Goal: Task Accomplishment & Management: Use online tool/utility

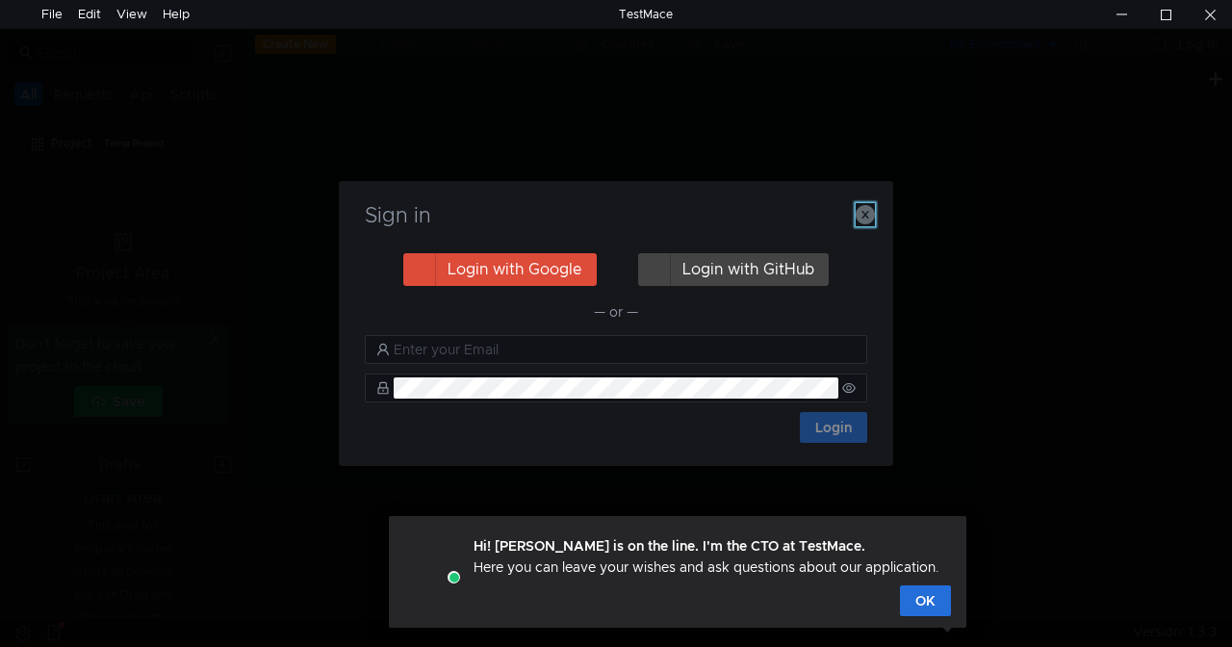
click at [864, 219] on icon "button" at bounding box center [865, 214] width 19 height 19
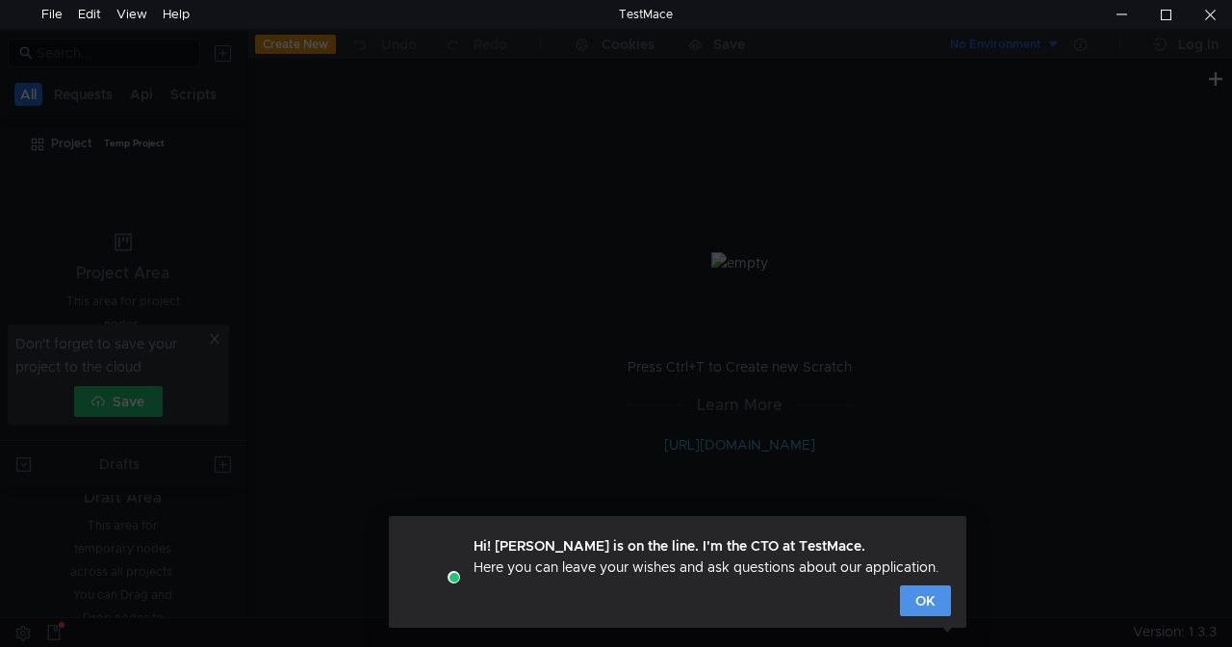
click at [922, 597] on button "OK" at bounding box center [925, 600] width 51 height 31
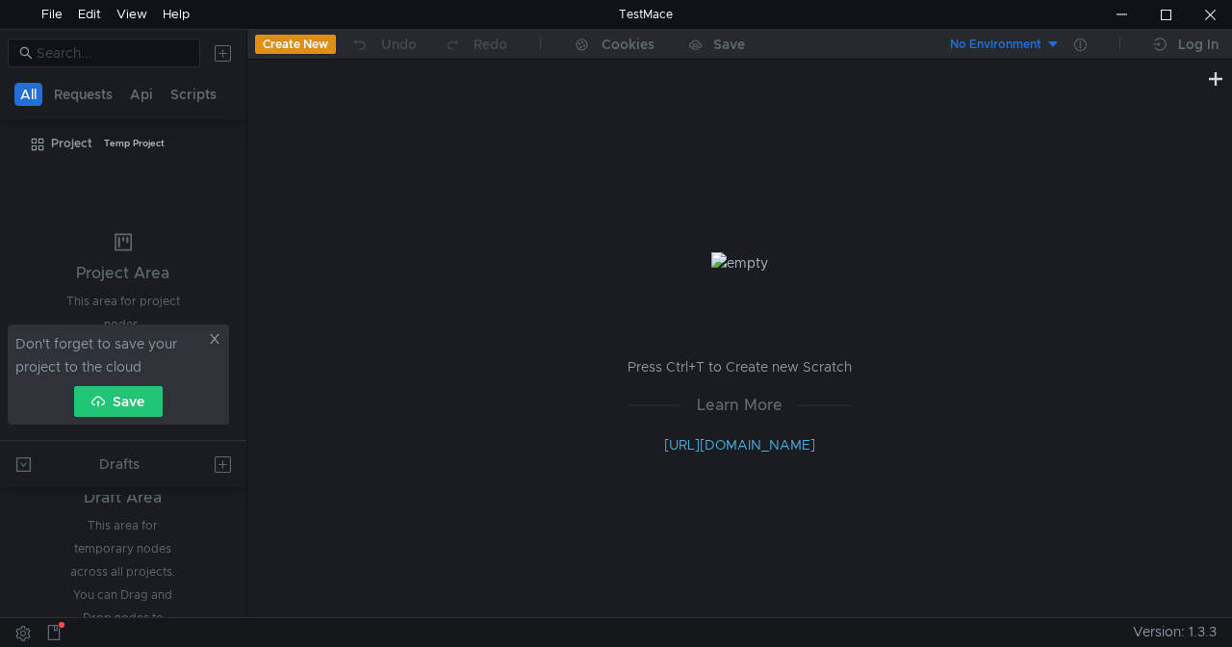
click at [215, 336] on icon at bounding box center [214, 338] width 13 height 13
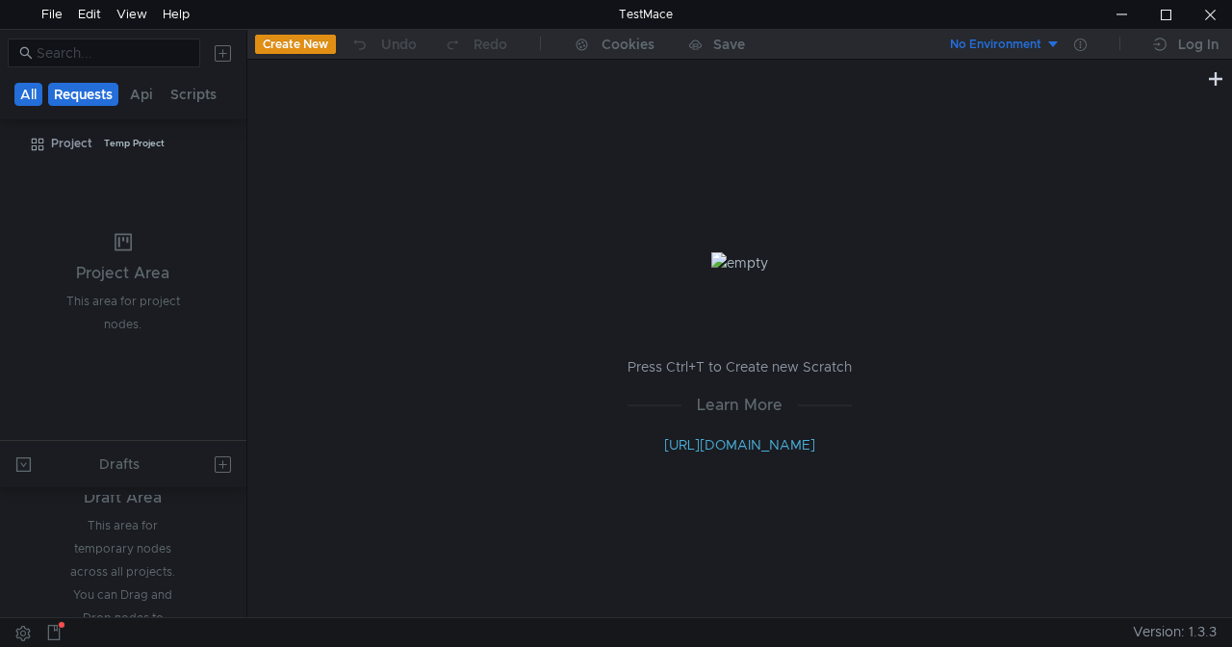
click at [83, 90] on button "Requests" at bounding box center [83, 94] width 70 height 23
click at [35, 92] on button "All" at bounding box center [29, 94] width 30 height 23
click at [83, 142] on div "Project" at bounding box center [71, 143] width 41 height 29
click at [234, 143] on div at bounding box center [230, 143] width 21 height 29
click at [225, 142] on icon at bounding box center [226, 143] width 13 height 13
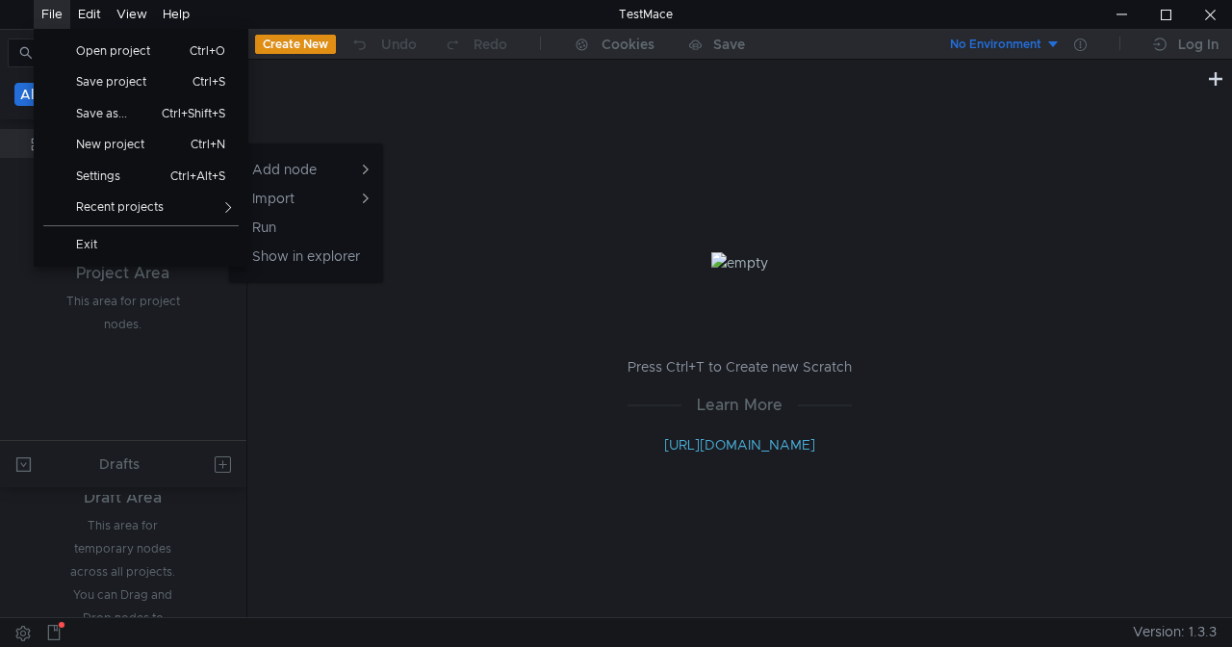
click at [61, 16] on div "File" at bounding box center [51, 14] width 21 height 29
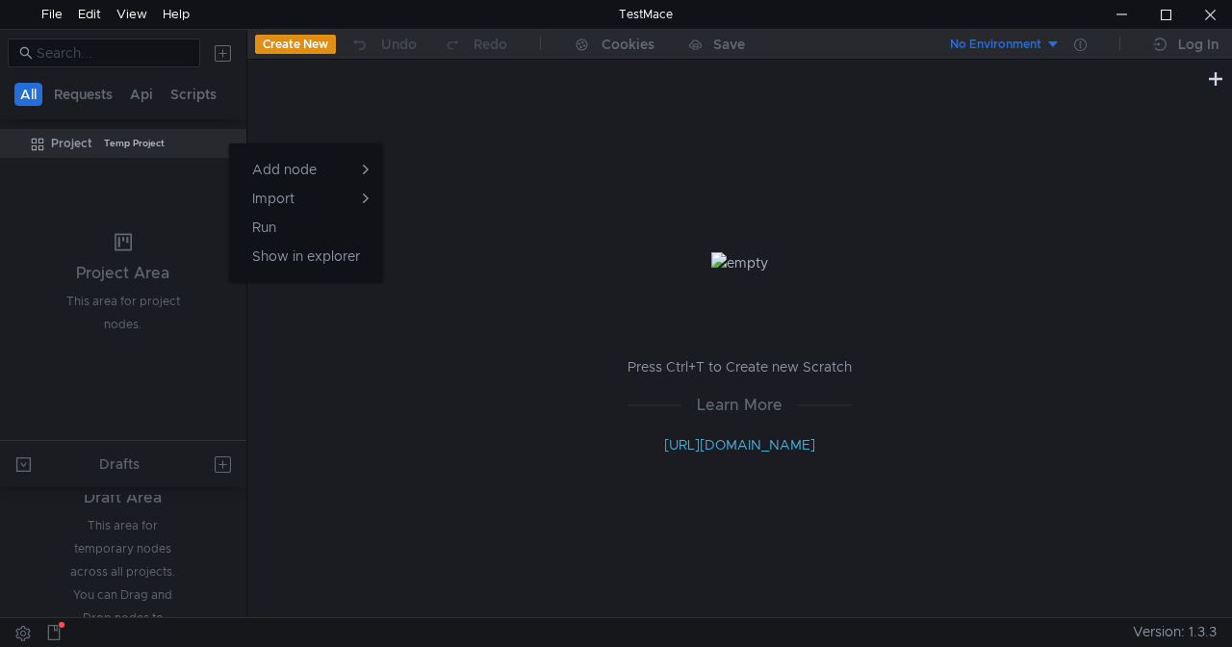
click at [1002, 158] on div at bounding box center [616, 323] width 1232 height 647
click at [1044, 40] on button "No Environment" at bounding box center [994, 44] width 134 height 31
click at [1051, 46] on div at bounding box center [616, 323] width 1232 height 647
click at [1051, 46] on button "No Environment" at bounding box center [994, 44] width 134 height 31
click at [1051, 46] on div at bounding box center [616, 323] width 1232 height 647
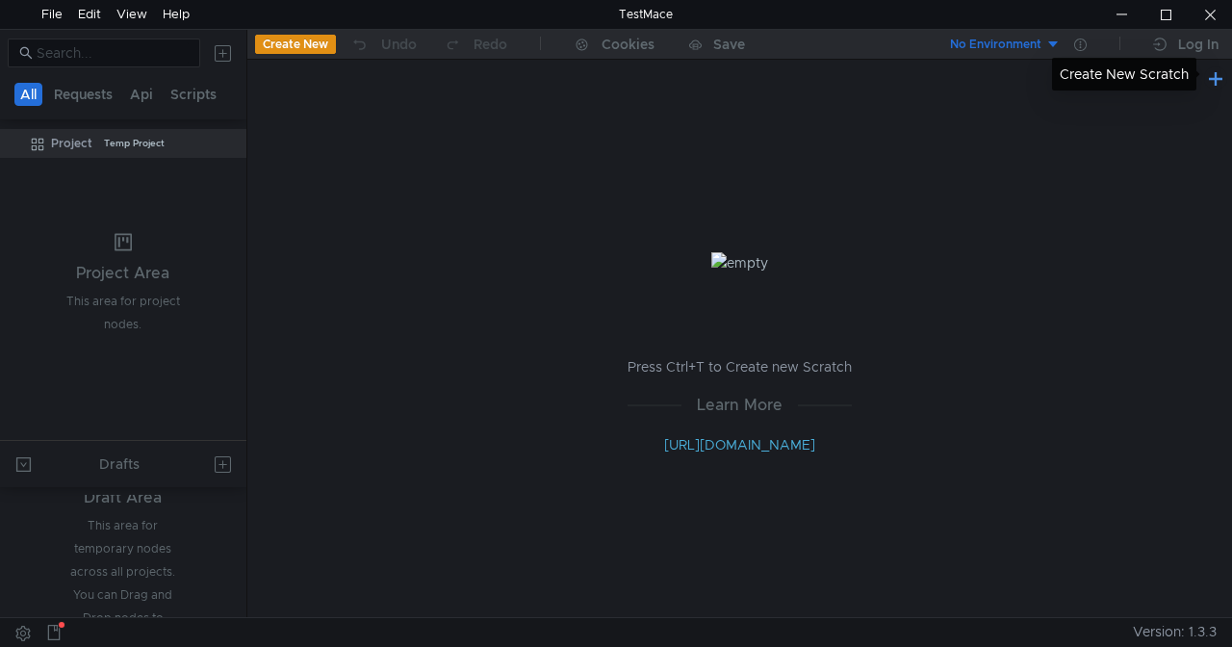
click at [1214, 76] on button at bounding box center [1215, 77] width 23 height 23
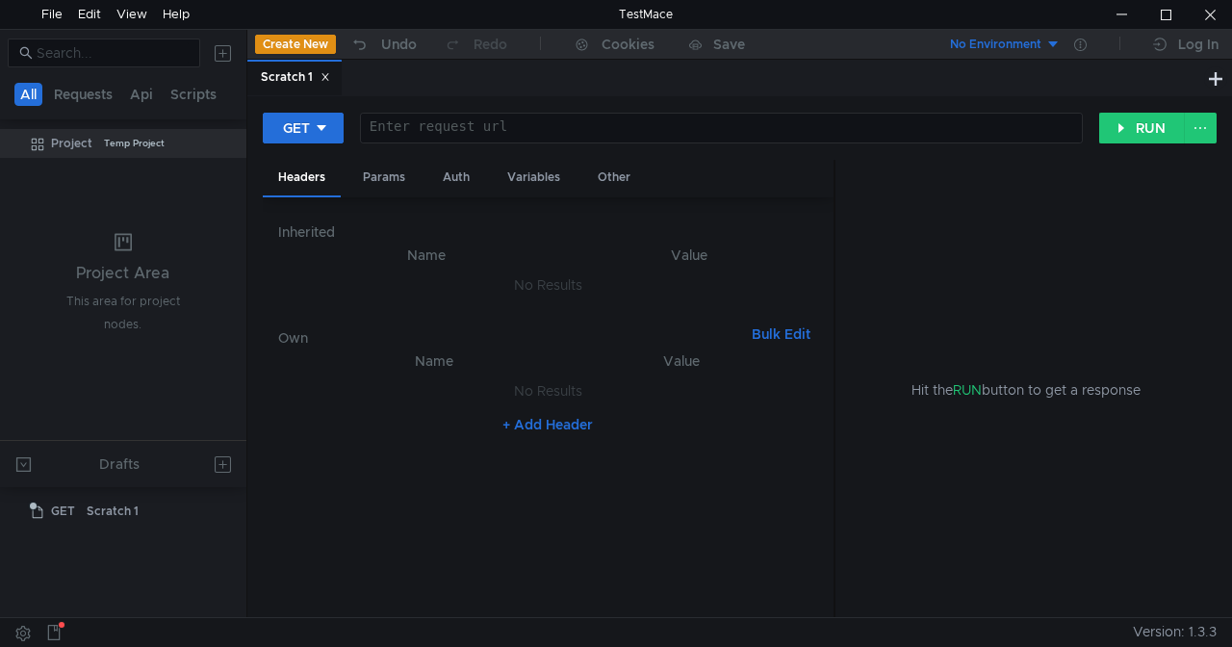
click at [327, 78] on icon at bounding box center [324, 77] width 7 height 7
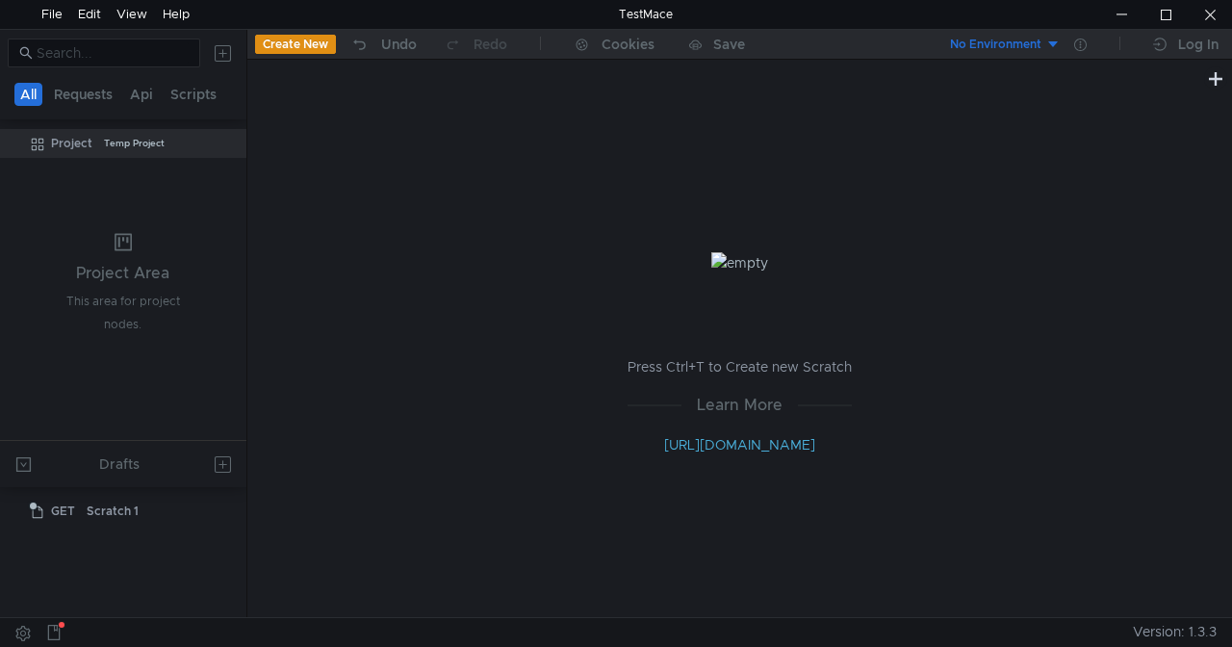
click at [296, 47] on button "Create New" at bounding box center [295, 44] width 81 height 19
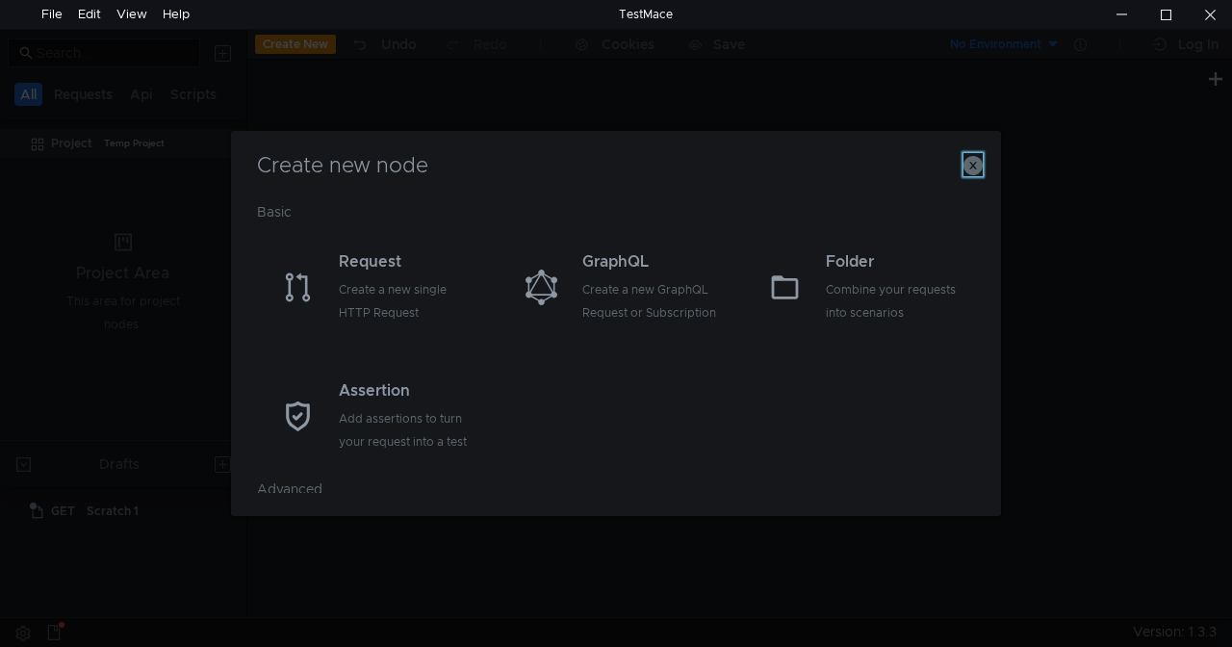
click at [974, 165] on icon "button" at bounding box center [972, 165] width 19 height 19
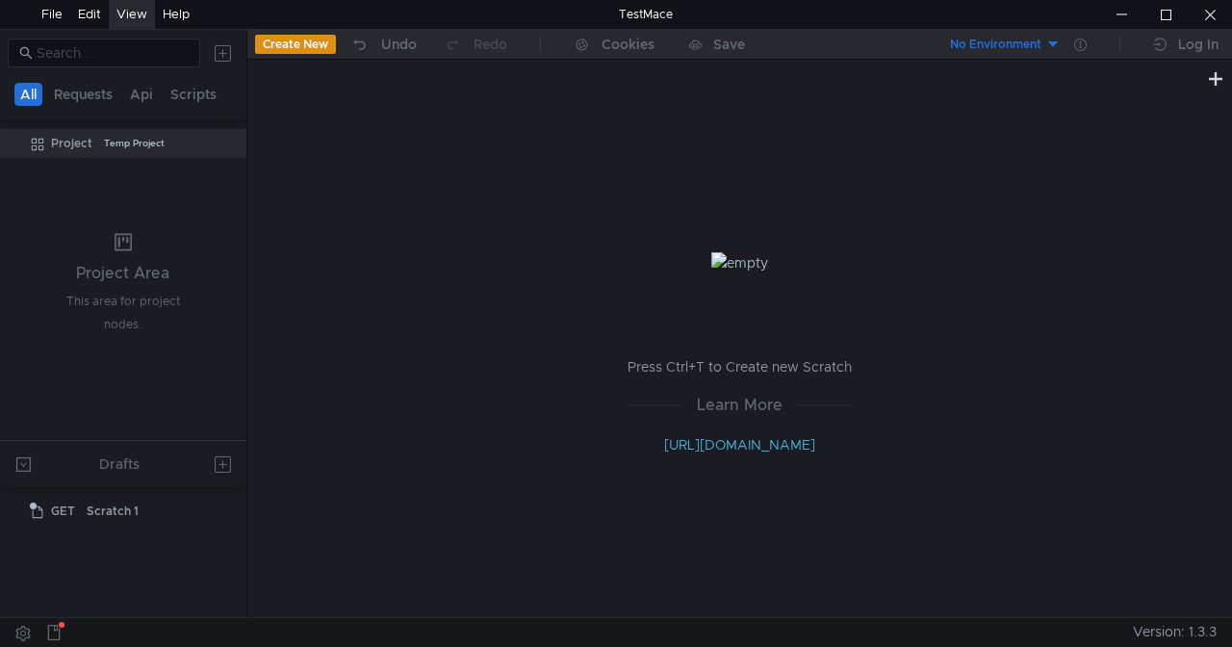
click at [117, 11] on div "View" at bounding box center [131, 14] width 31 height 29
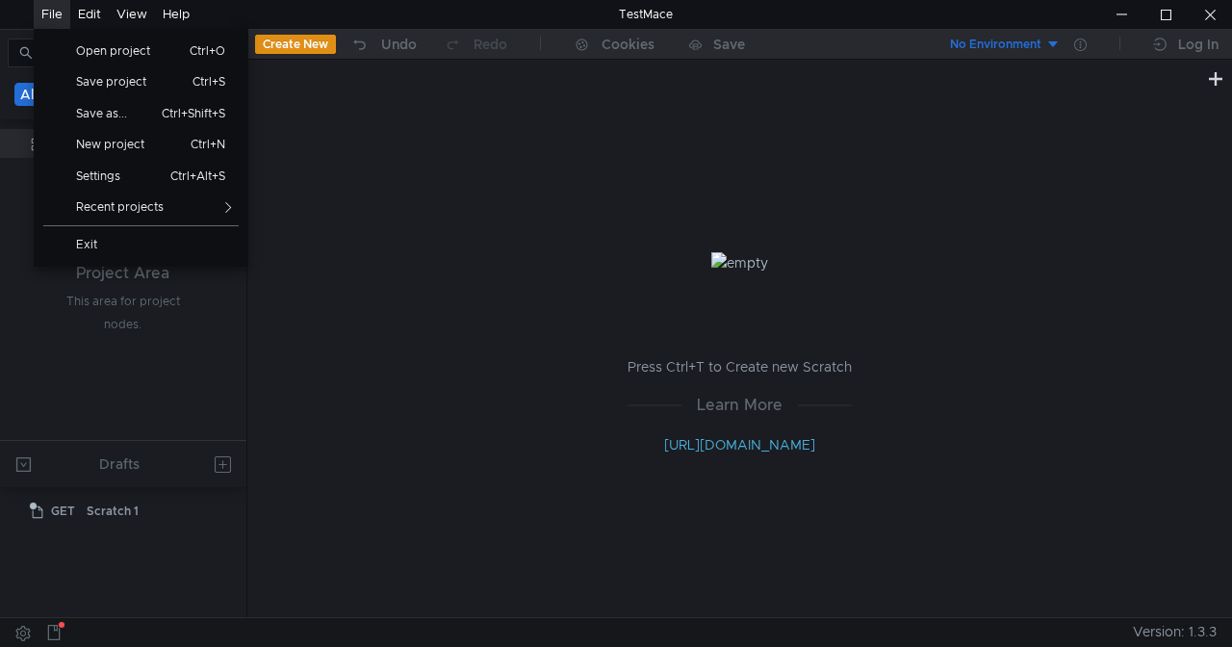
click at [45, 18] on div "File" at bounding box center [51, 14] width 21 height 29
click at [125, 175] on span "Settings" at bounding box center [106, 176] width 84 height 12
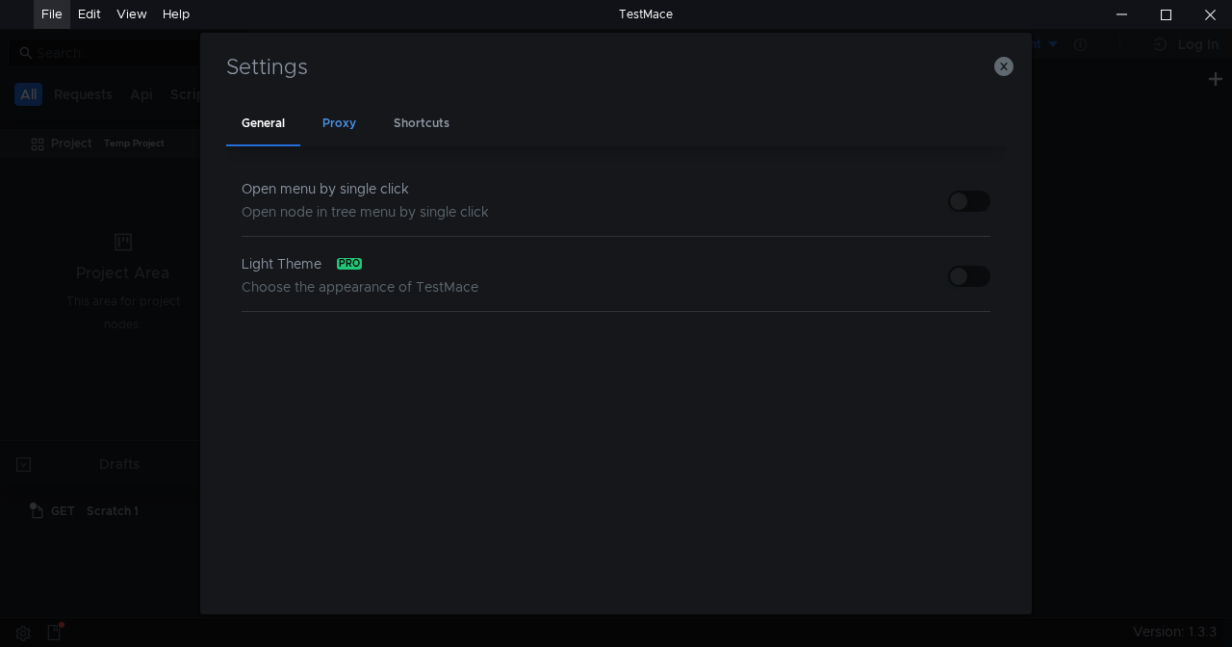
click at [324, 125] on div "Proxy" at bounding box center [339, 124] width 64 height 44
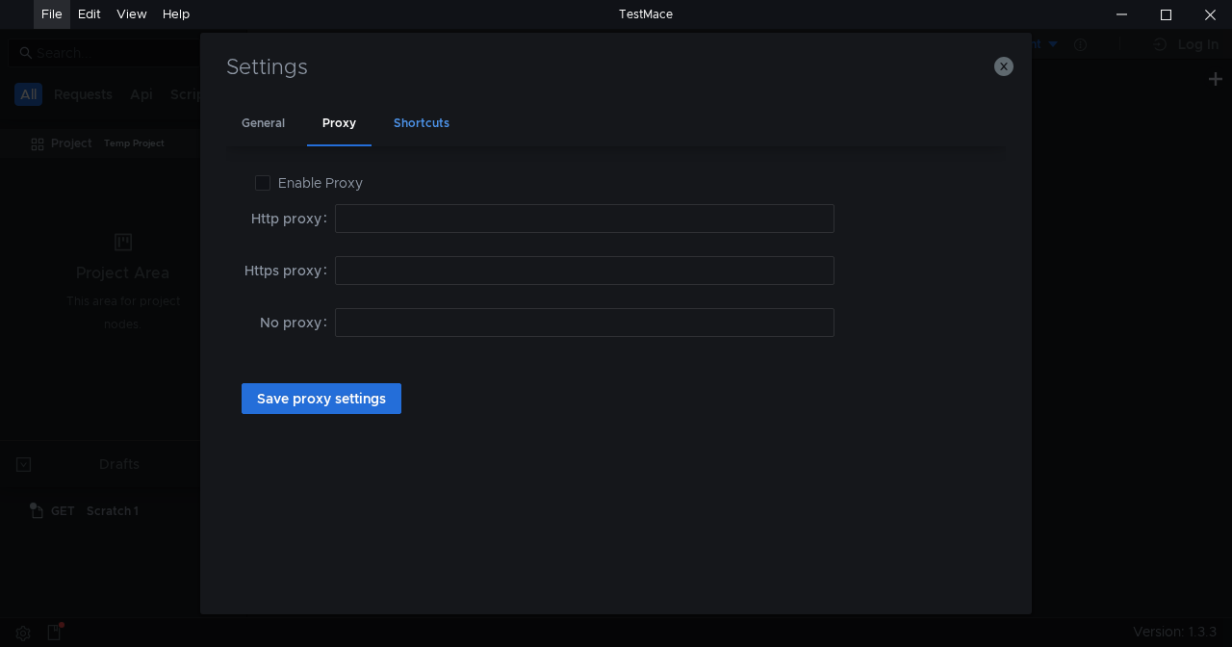
click at [417, 120] on div "Shortcuts" at bounding box center [421, 124] width 87 height 44
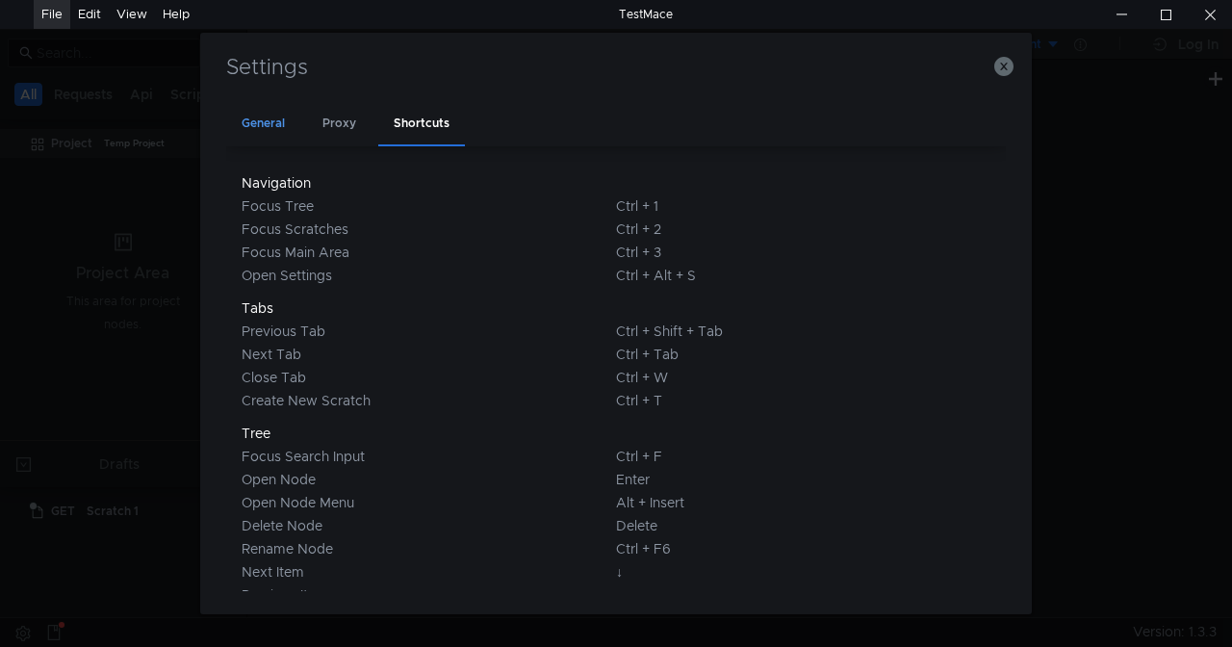
click at [270, 115] on div "General" at bounding box center [263, 124] width 74 height 44
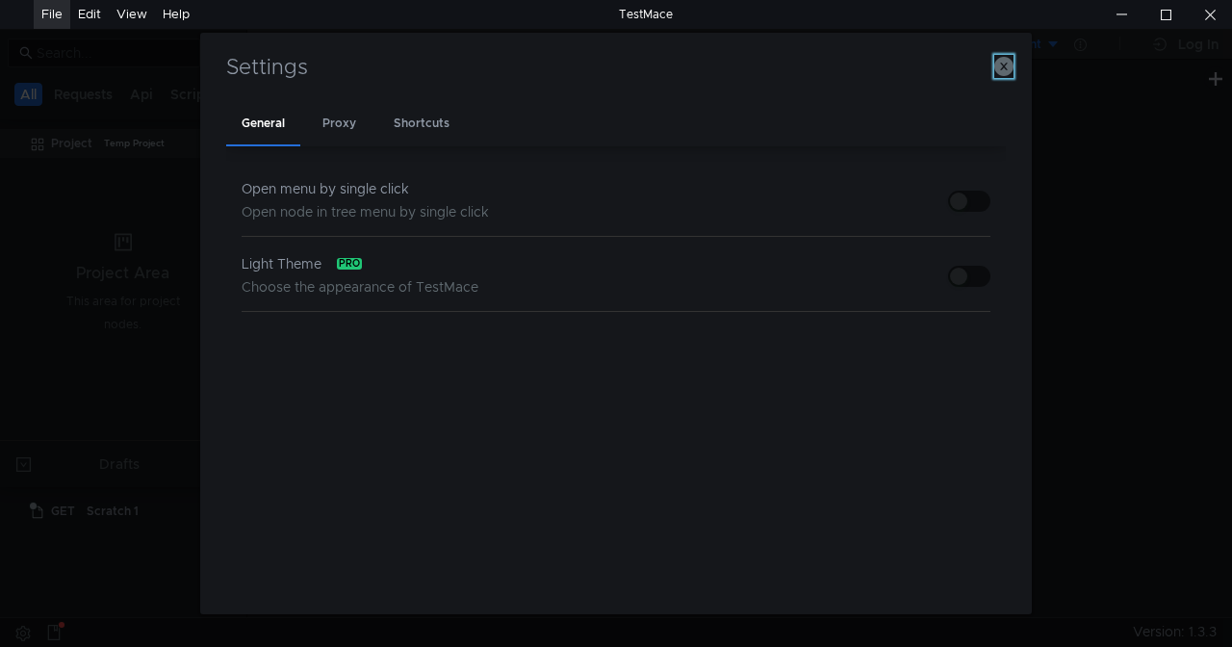
click at [1010, 67] on icon "button" at bounding box center [1003, 66] width 19 height 19
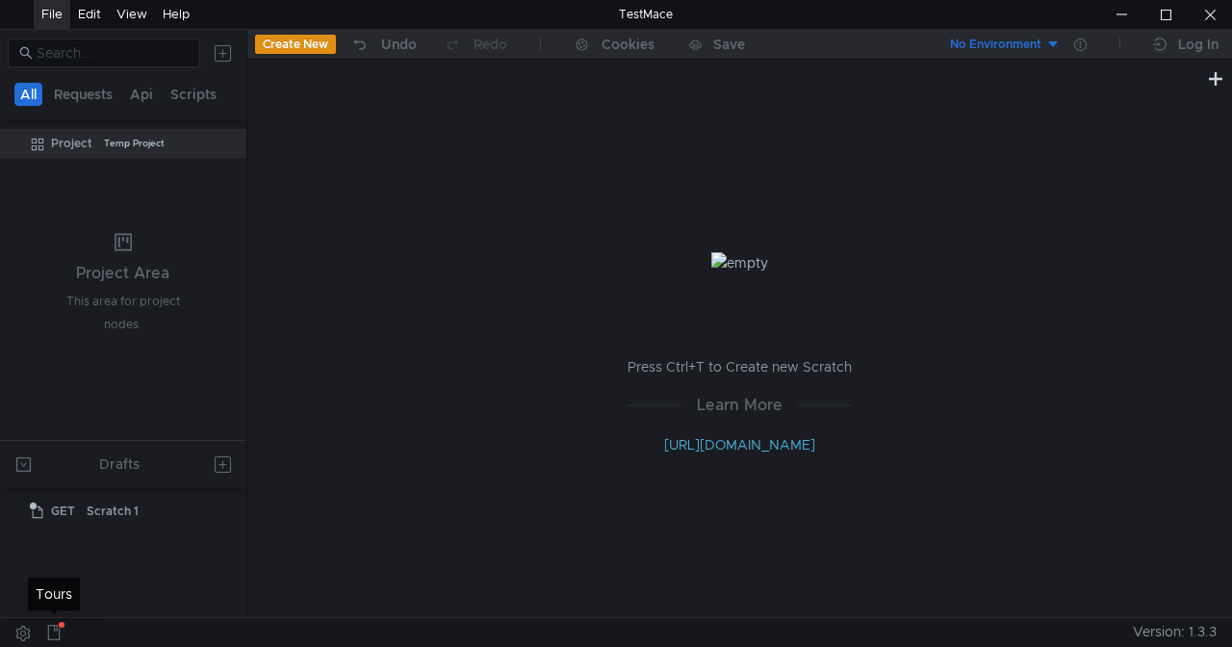
click at [54, 629] on icon at bounding box center [54, 632] width 13 height 15
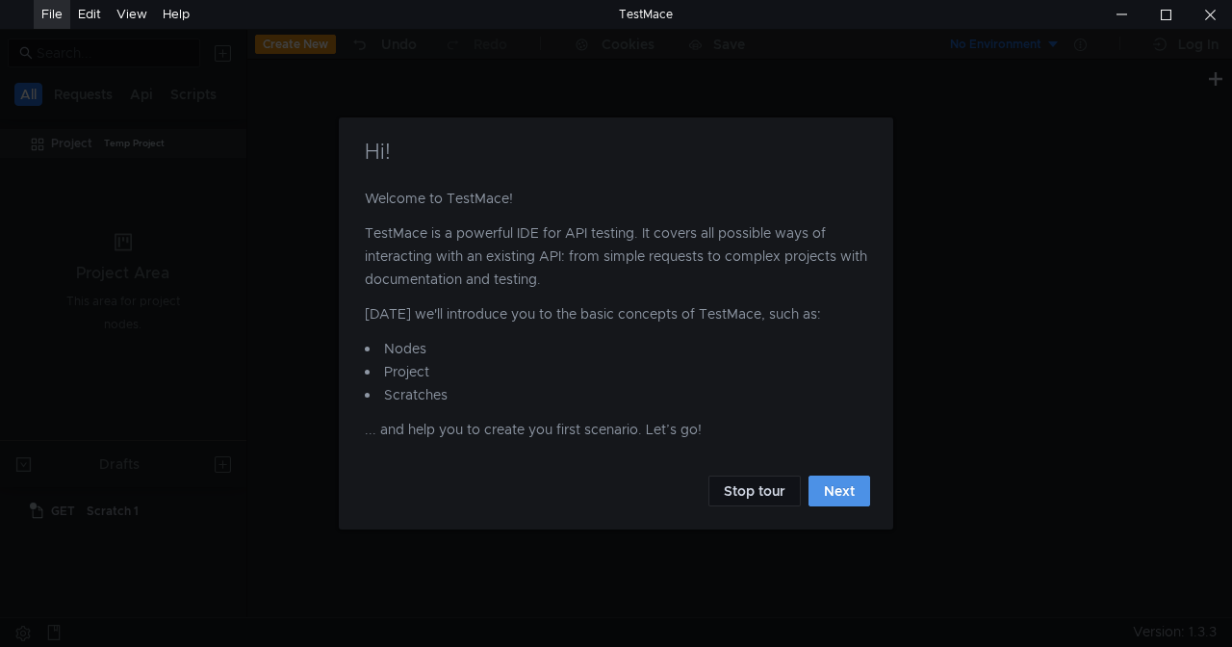
click at [834, 491] on button "Next" at bounding box center [839, 490] width 62 height 31
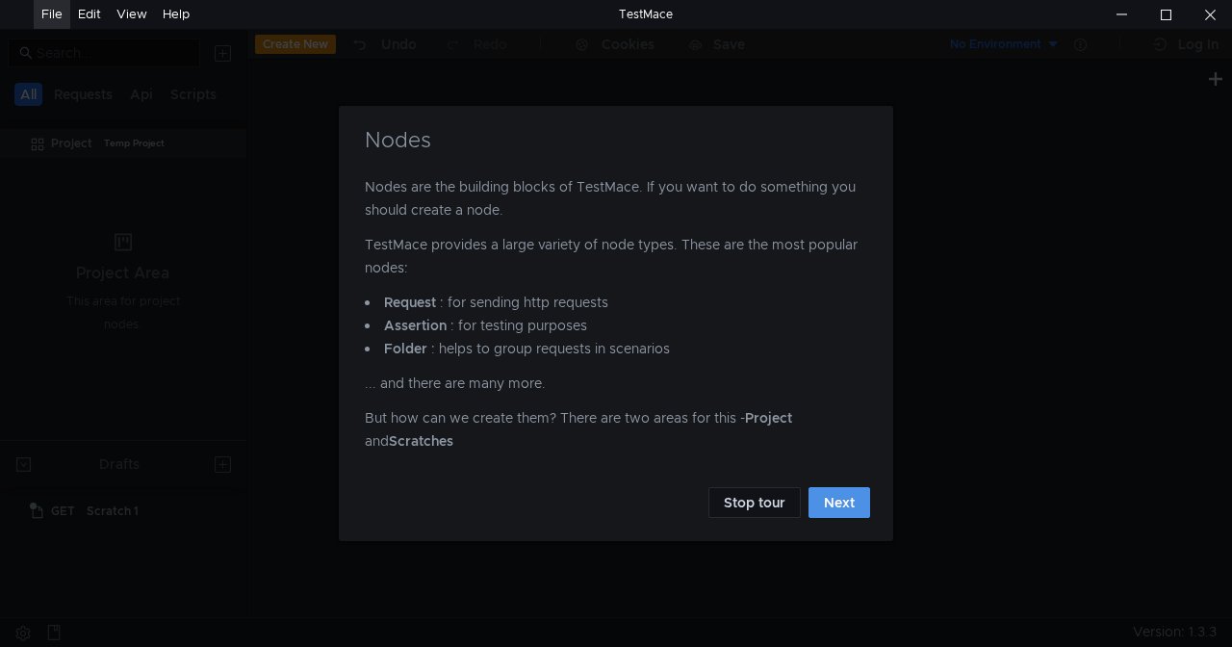
click at [835, 499] on button "Next" at bounding box center [839, 502] width 62 height 31
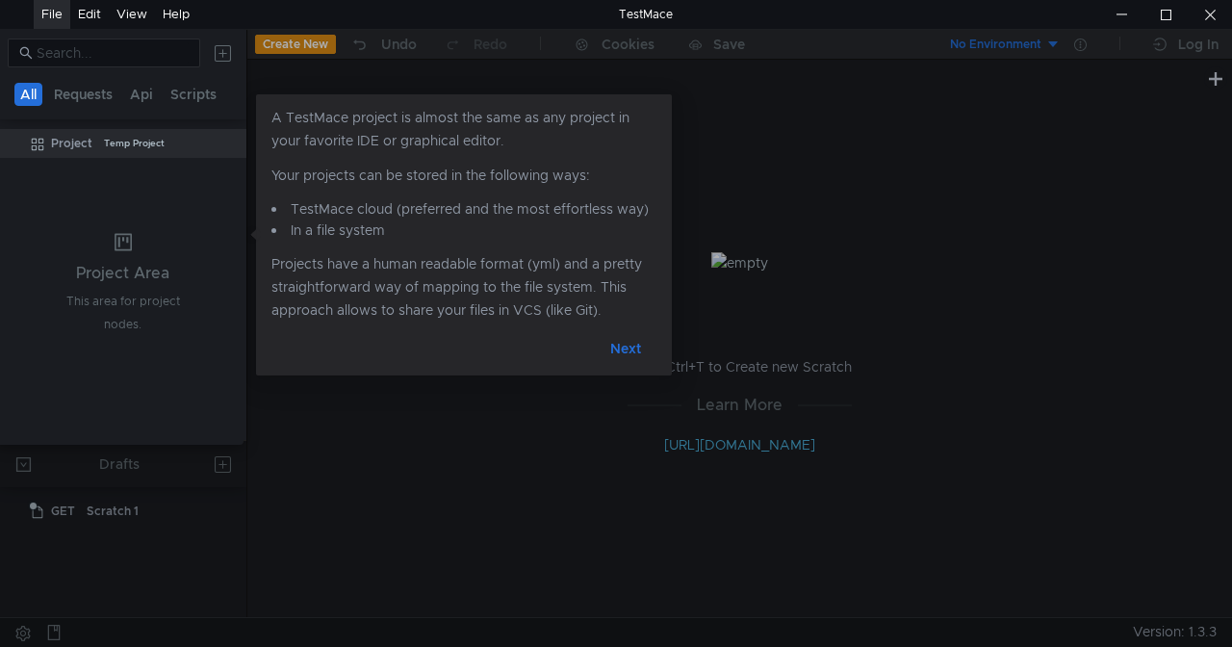
click at [629, 354] on button "Next" at bounding box center [626, 348] width 62 height 31
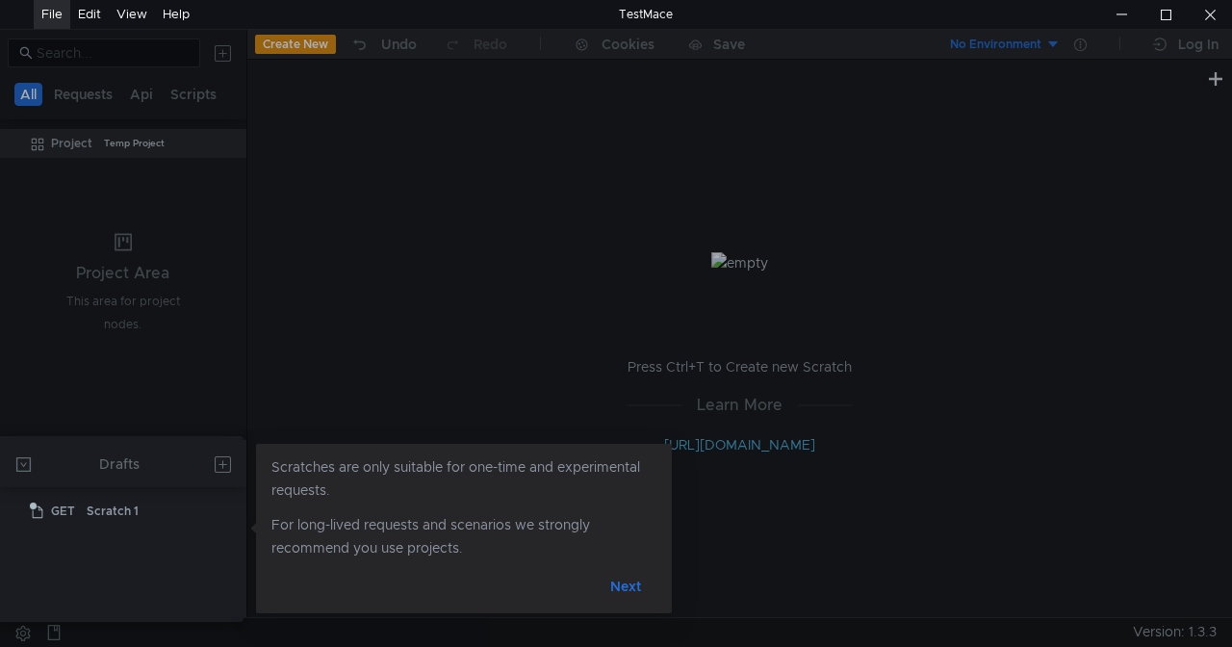
click at [627, 585] on button "Next" at bounding box center [626, 586] width 62 height 31
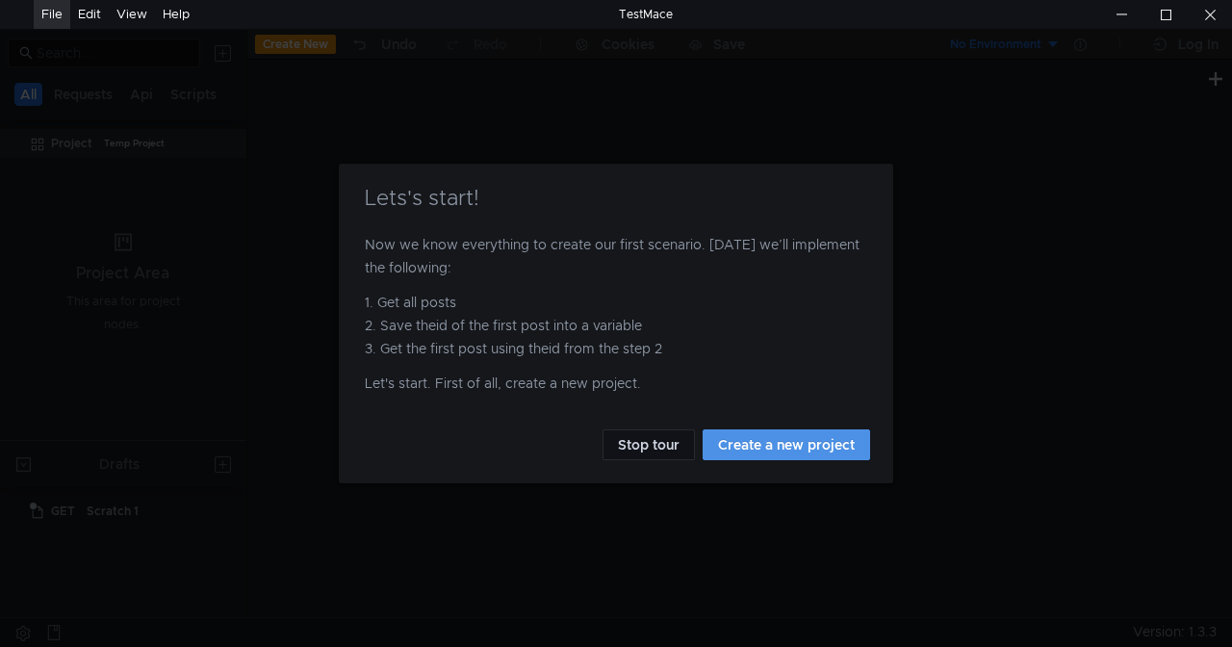
click at [747, 443] on button "Create a new project" at bounding box center [786, 444] width 167 height 31
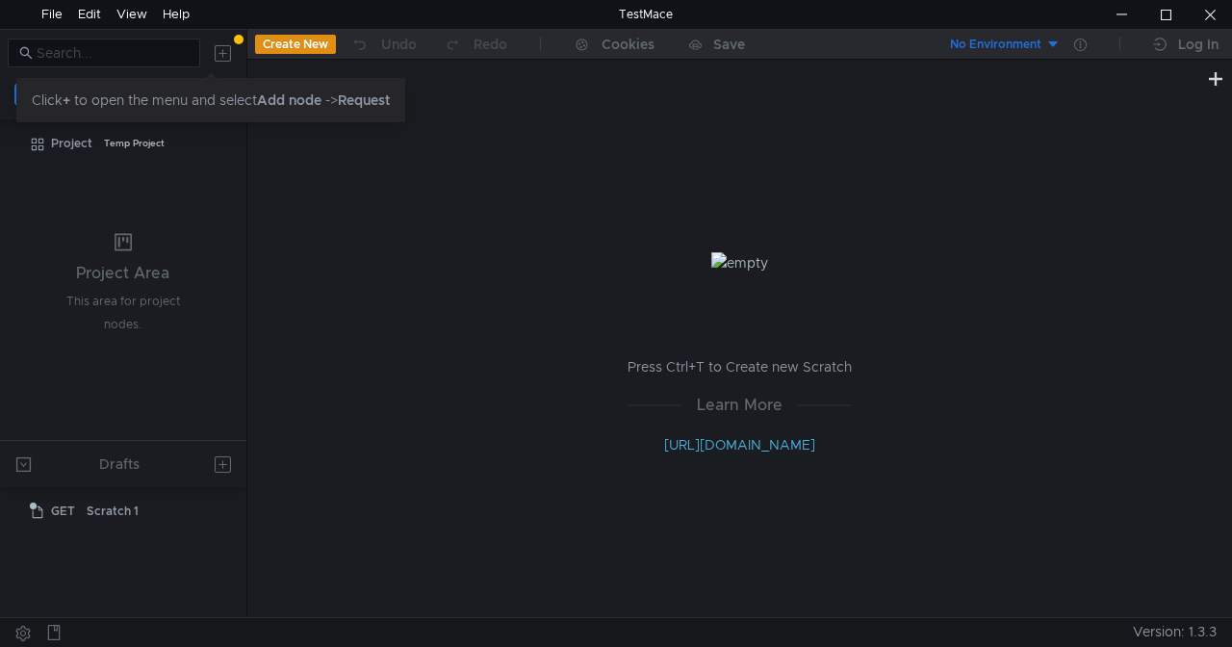
click at [288, 48] on button "Create New" at bounding box center [295, 44] width 81 height 19
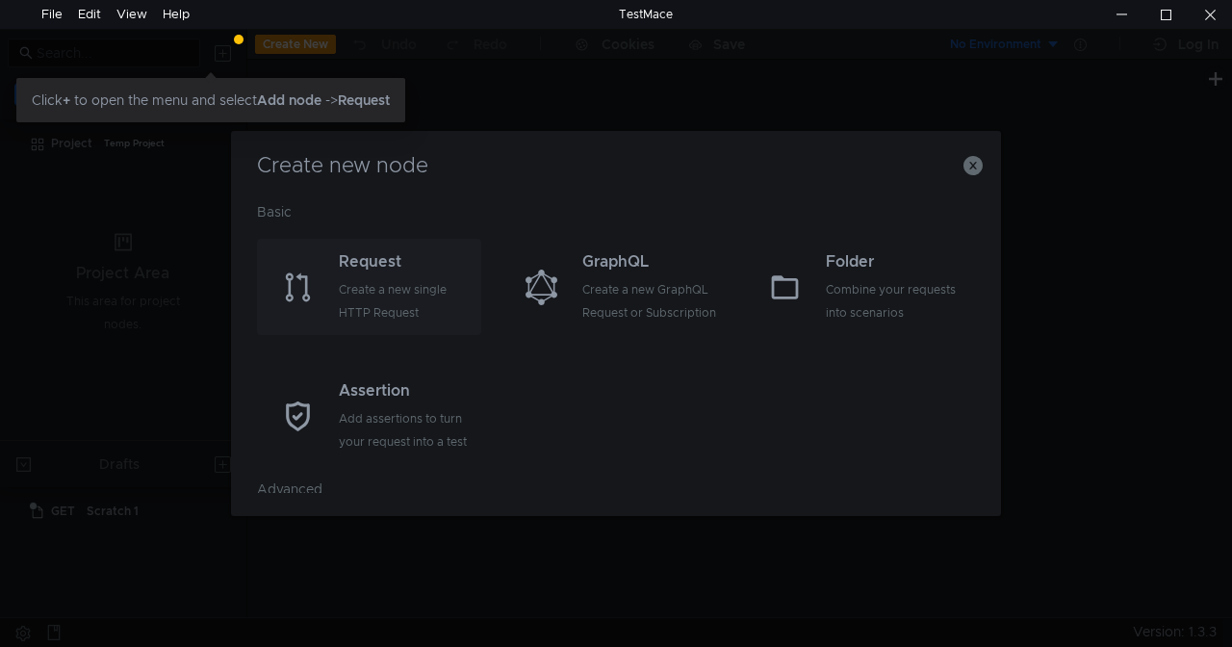
click at [389, 266] on div "Request" at bounding box center [408, 261] width 138 height 23
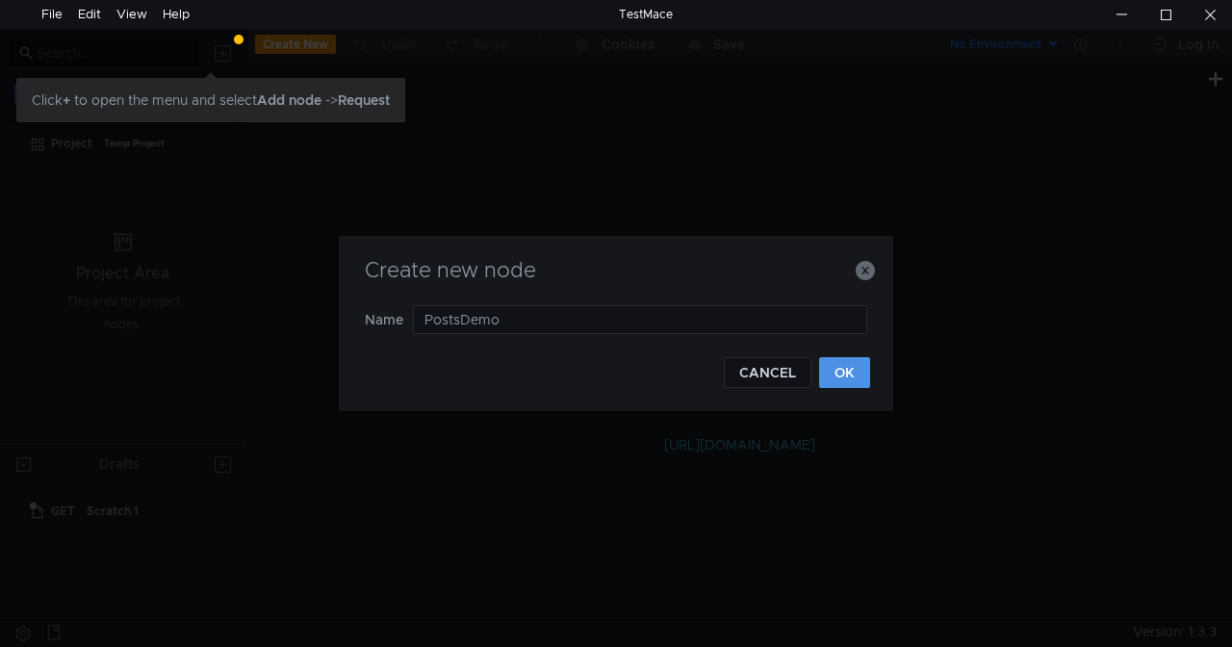
type input "PostsDemo"
click at [847, 379] on button "OK" at bounding box center [844, 372] width 51 height 31
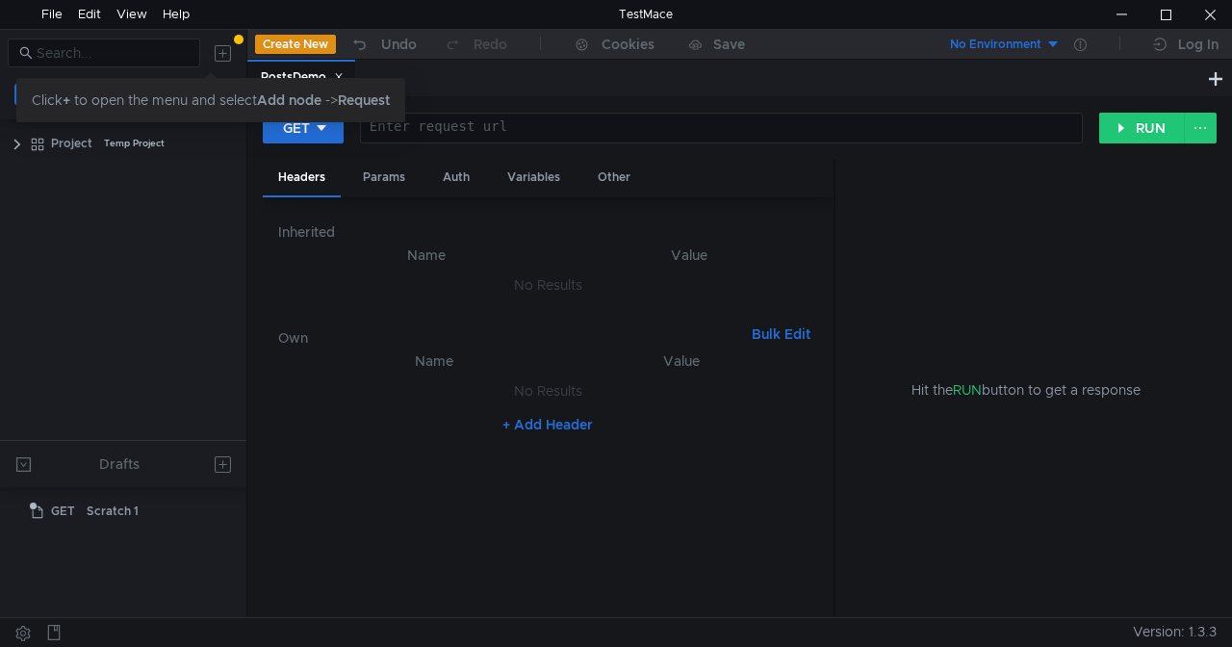
click at [341, 75] on div "Click + to open the menu and select Add node -> Request" at bounding box center [210, 95] width 389 height 54
click at [239, 37] on div at bounding box center [239, 40] width 10 height 10
click at [45, 102] on div "Click + to open the menu and select Add node -> Request" at bounding box center [211, 100] width 358 height 21
click at [15, 150] on clr-icon at bounding box center [17, 144] width 15 height 15
click at [98, 168] on div "PostsDemo" at bounding box center [128, 174] width 65 height 29
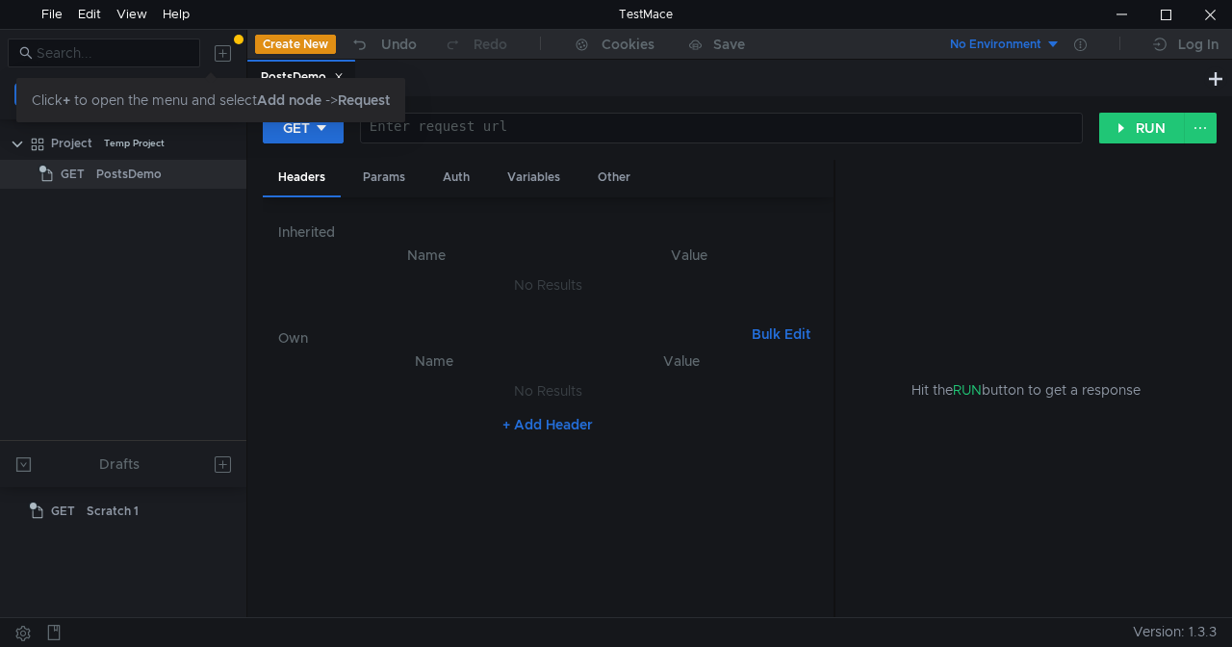
click at [238, 38] on div at bounding box center [239, 40] width 10 height 10
click at [264, 42] on button "Create New" at bounding box center [295, 44] width 81 height 19
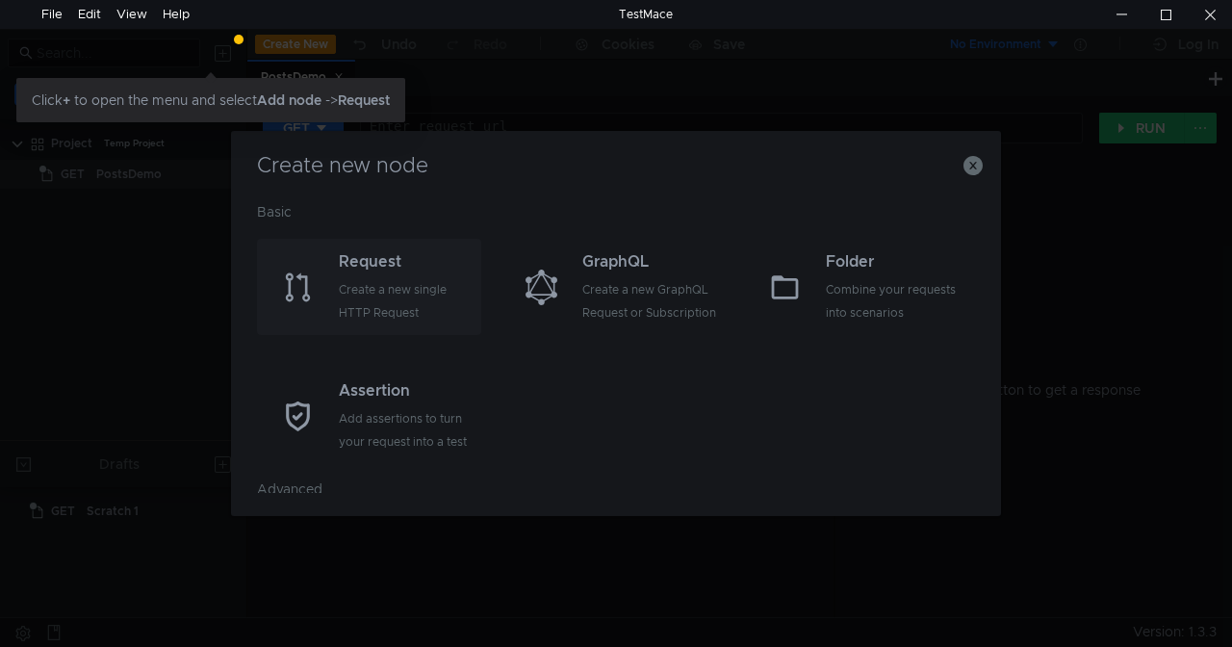
click at [409, 286] on div "Create a new single HTTP Request" at bounding box center [408, 301] width 138 height 46
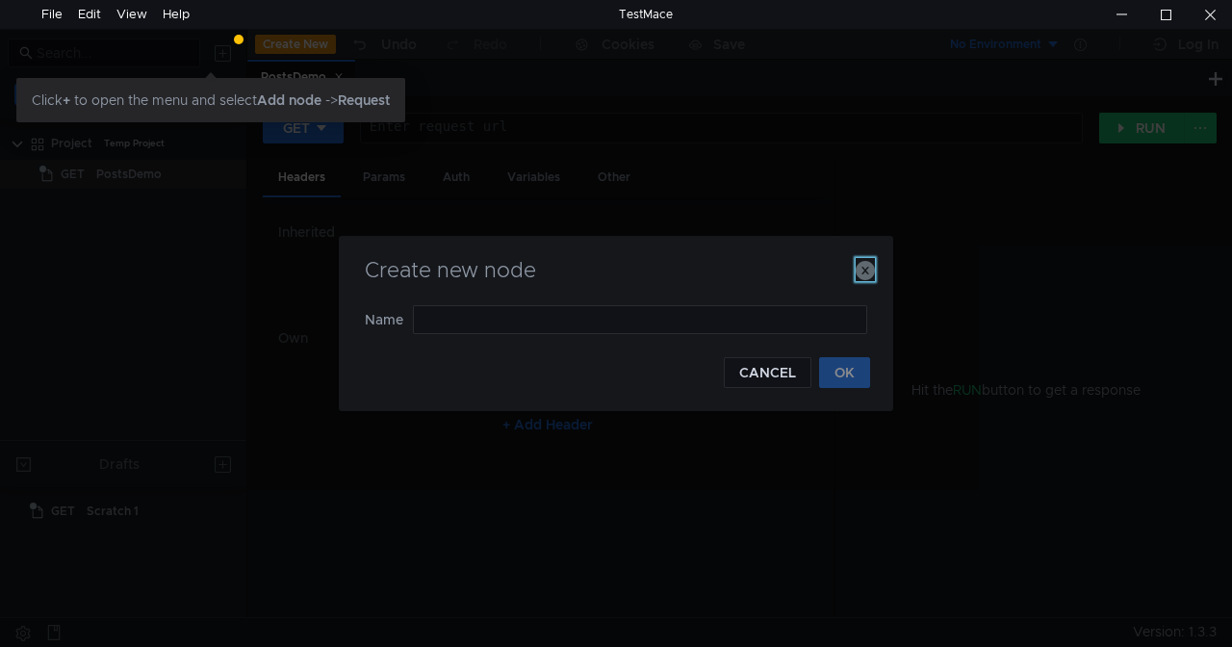
click at [867, 269] on icon "button" at bounding box center [865, 270] width 19 height 19
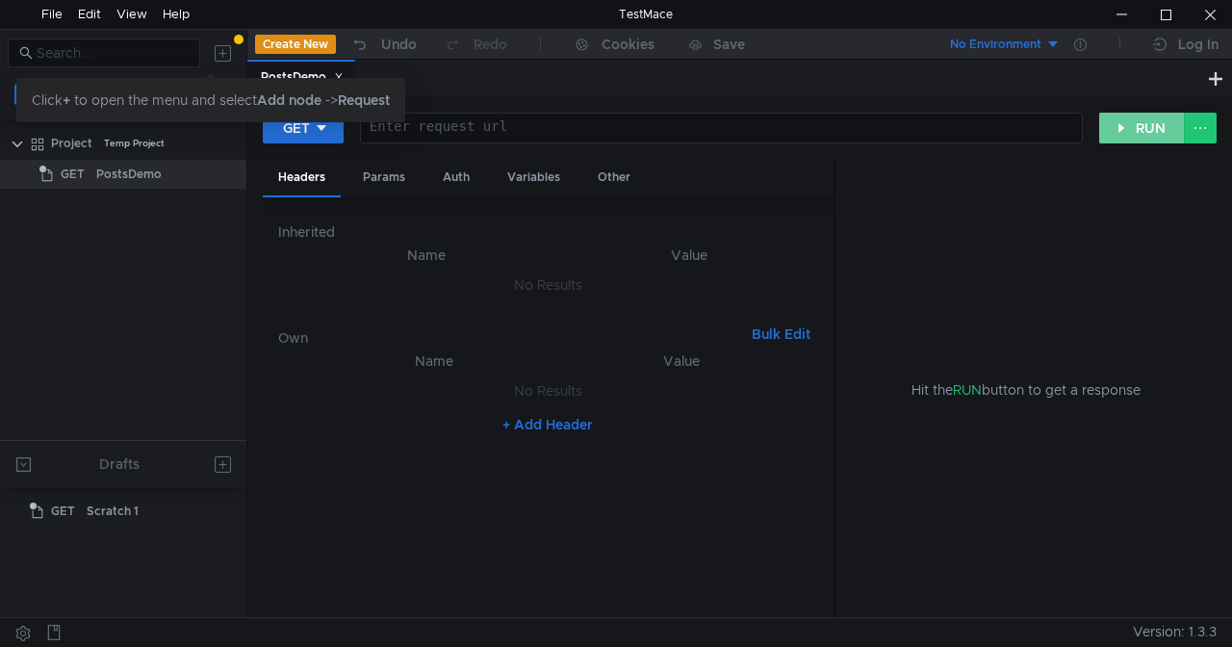
click at [1142, 125] on button "RUN" at bounding box center [1142, 128] width 86 height 31
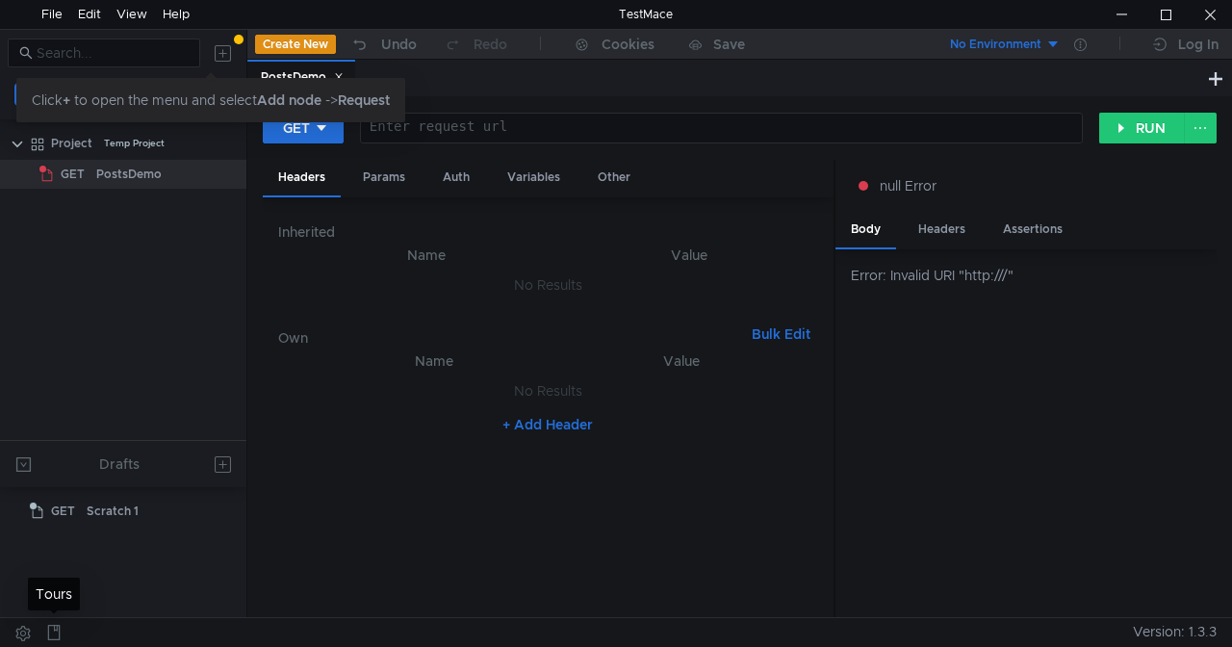
click at [54, 630] on icon at bounding box center [53, 632] width 15 height 15
click at [70, 98] on strong "+" at bounding box center [67, 99] width 8 height 17
click at [160, 141] on div "Temp Project" at bounding box center [134, 143] width 61 height 29
click at [218, 140] on div "Project Temp Project" at bounding box center [135, 143] width 169 height 29
click at [227, 141] on icon at bounding box center [226, 143] width 13 height 13
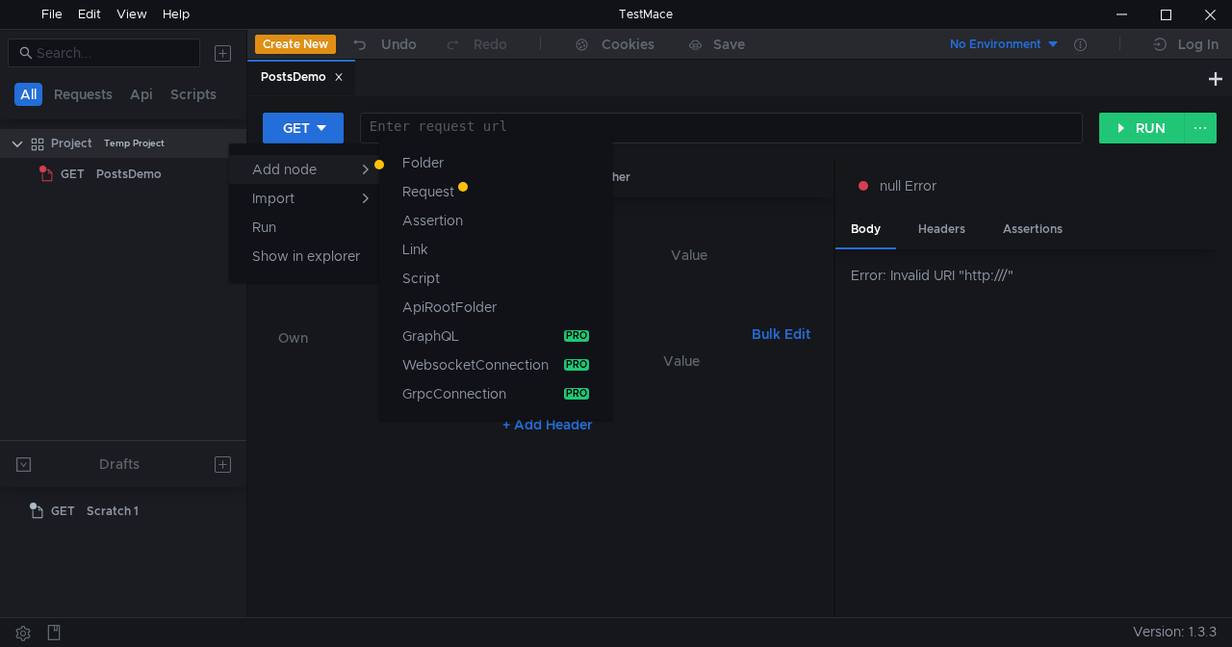
click at [284, 169] on div "Add node" at bounding box center [311, 169] width 119 height 23
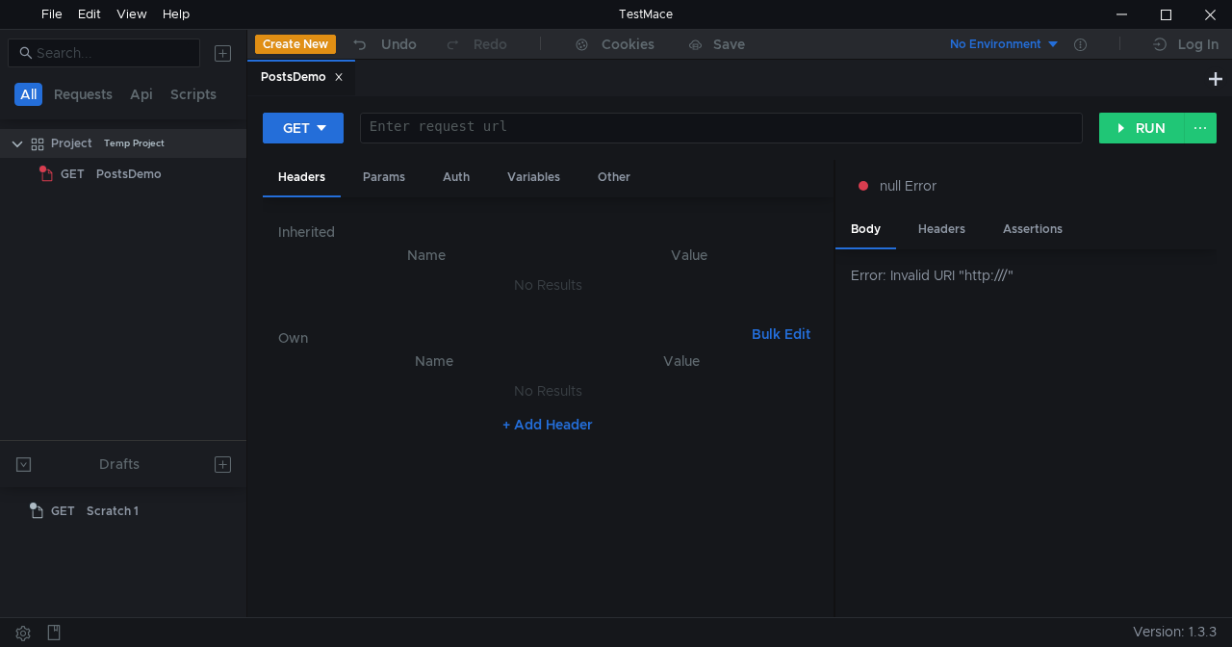
click at [144, 175] on div at bounding box center [616, 323] width 1232 height 647
click at [198, 139] on div "Project Temp Project" at bounding box center [135, 143] width 169 height 29
click at [231, 142] on icon at bounding box center [227, 143] width 10 height 2
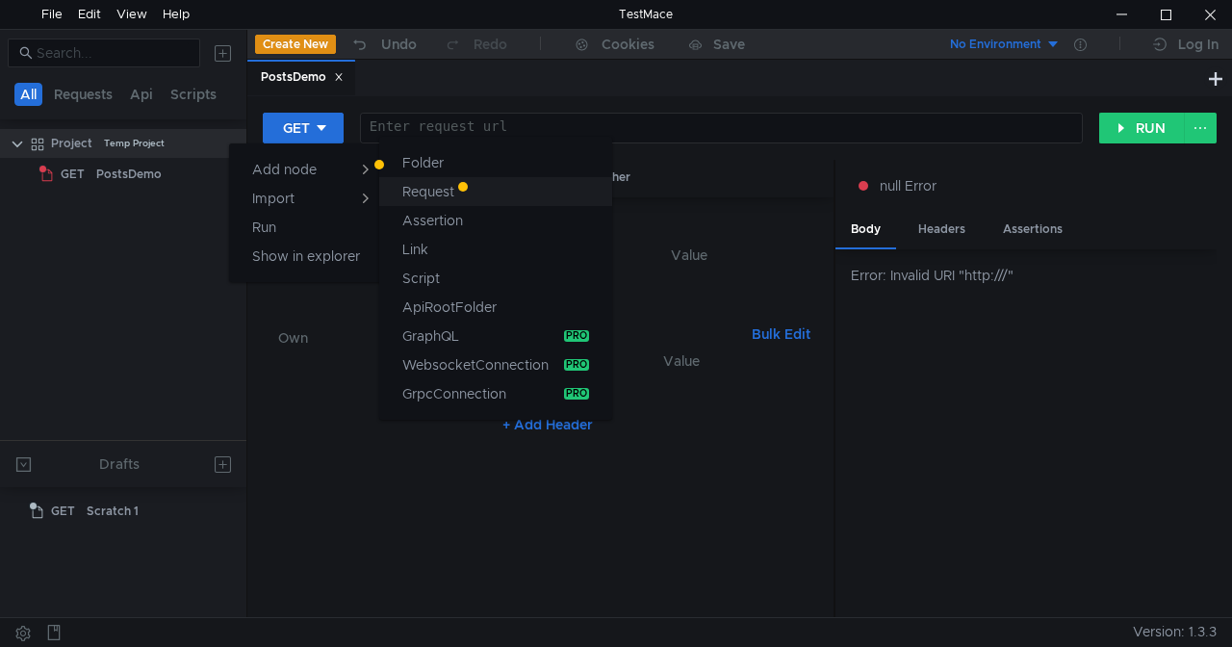
click at [440, 194] on div "Request" at bounding box center [428, 191] width 52 height 23
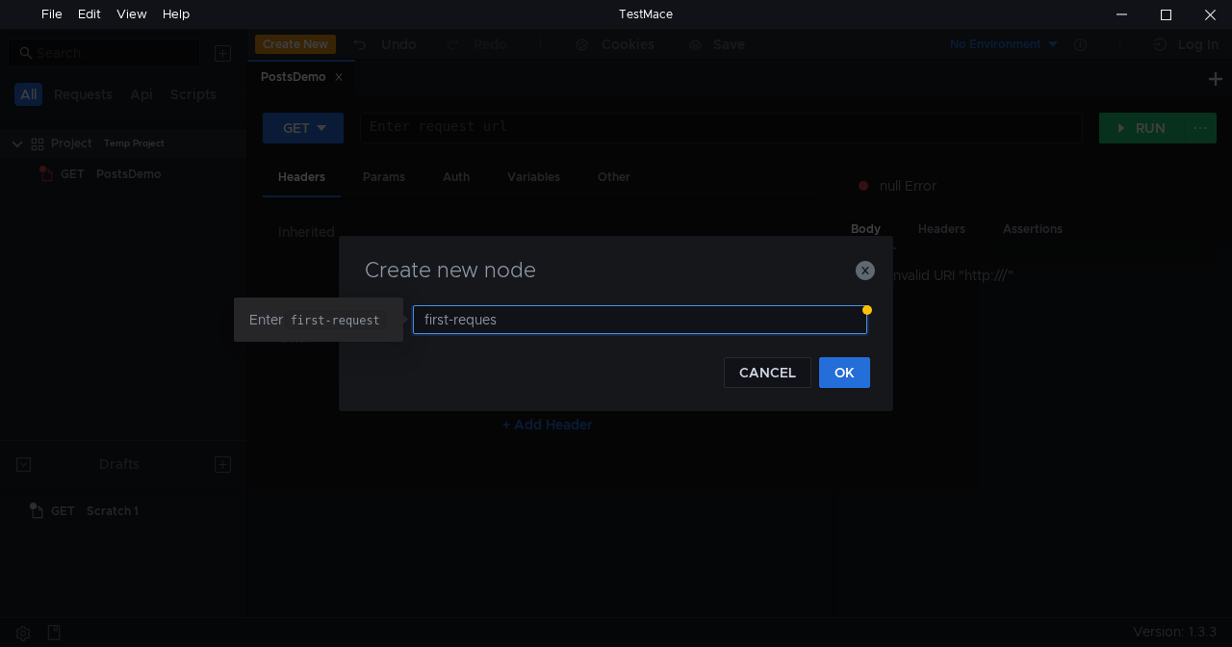
type input "first-request"
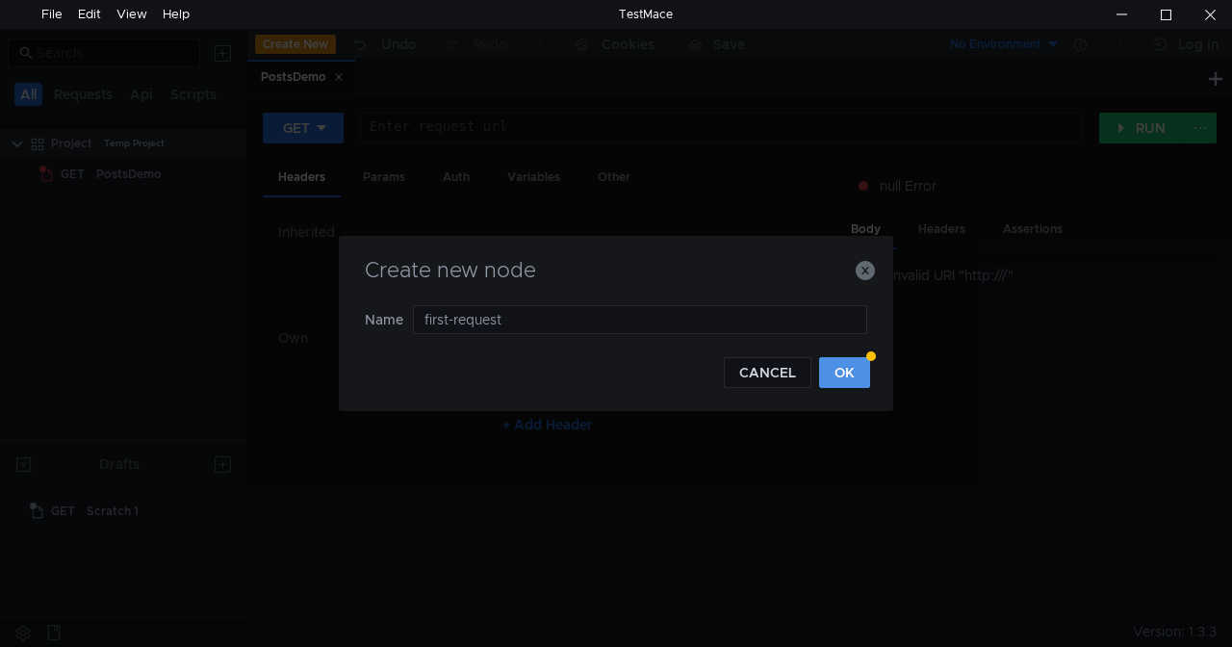
click at [857, 372] on button "OK" at bounding box center [844, 372] width 51 height 31
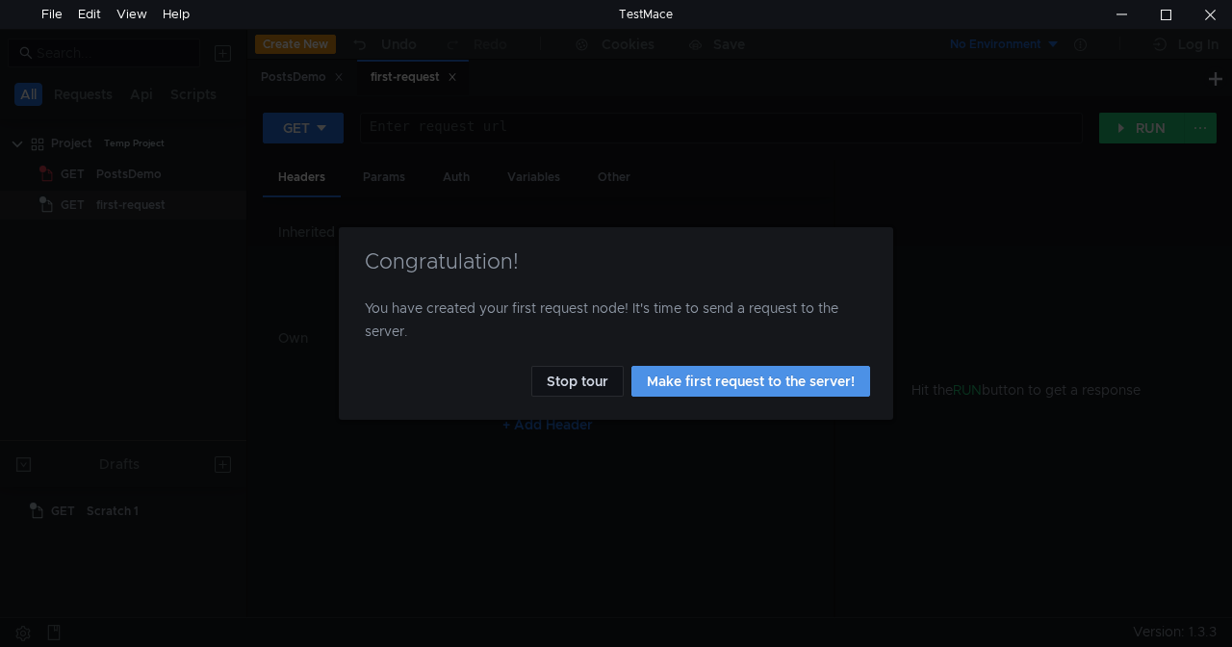
click at [782, 382] on button "Make first request to the server!" at bounding box center [750, 381] width 239 height 31
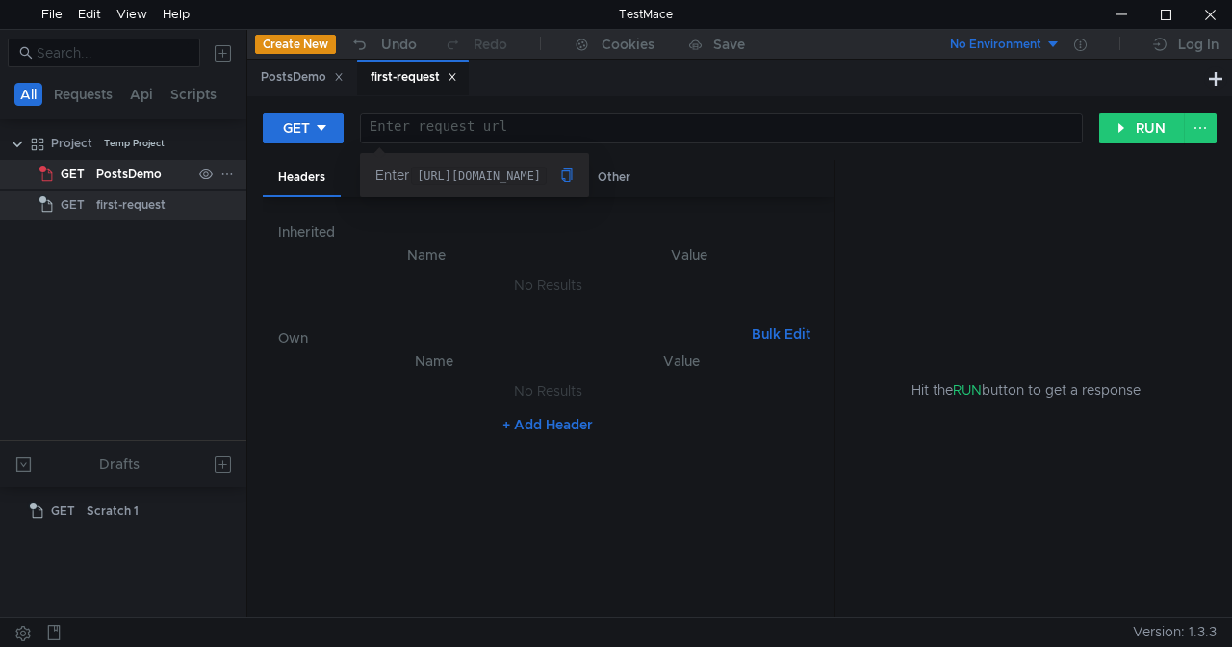
click at [223, 171] on icon at bounding box center [226, 173] width 13 height 13
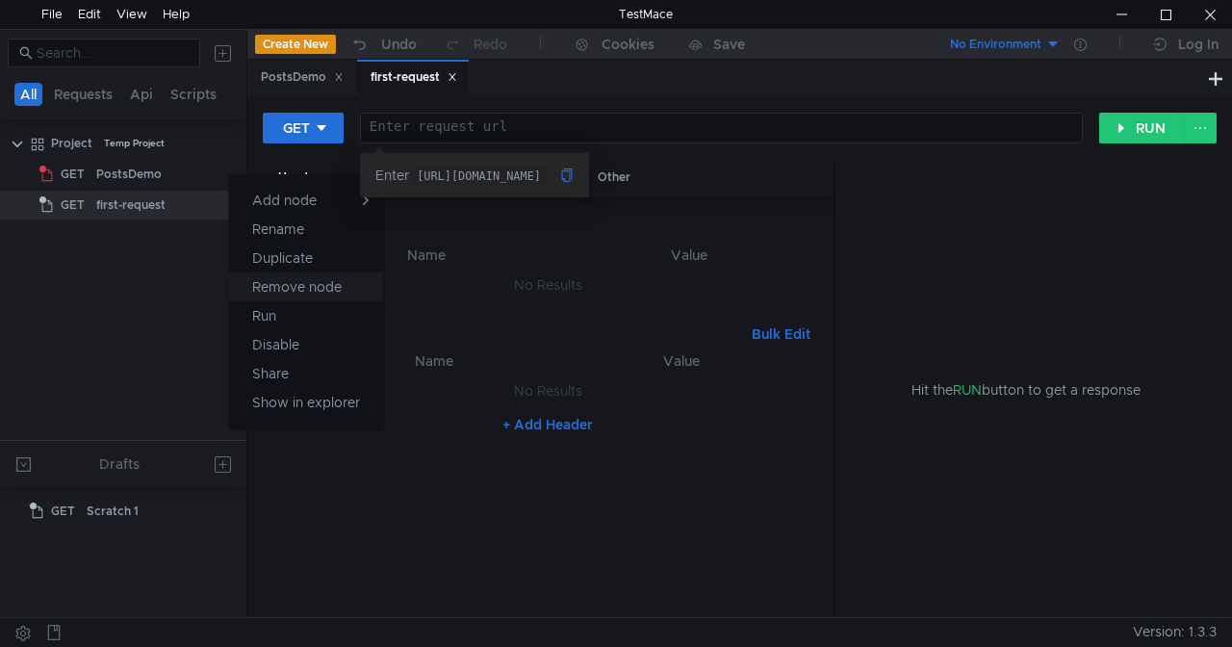
click at [286, 286] on app-tour-anchor "Remove node" at bounding box center [297, 286] width 90 height 23
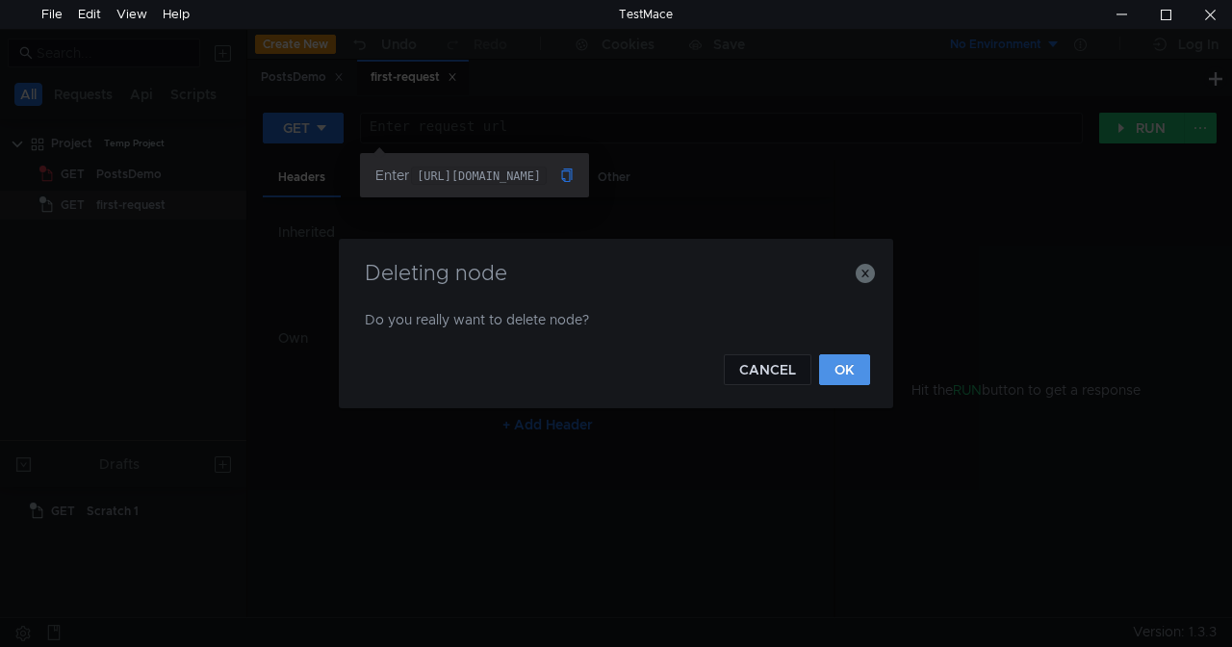
click at [841, 370] on button "OK" at bounding box center [844, 369] width 51 height 31
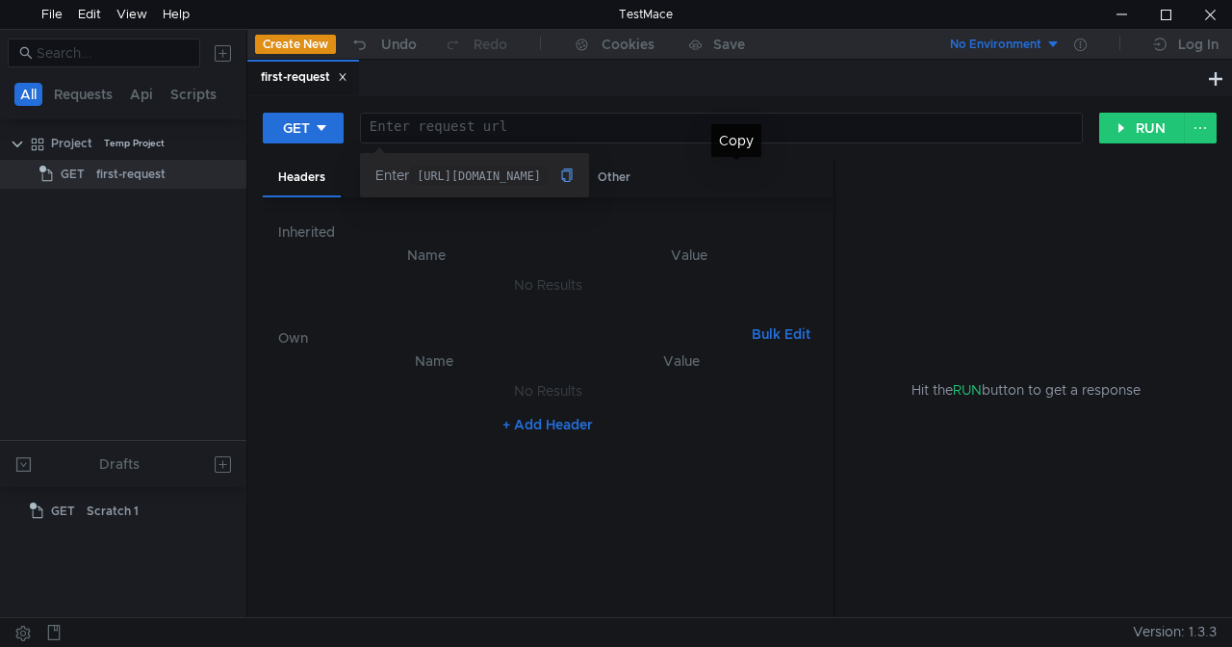
click at [574, 175] on icon at bounding box center [566, 174] width 13 height 13
click at [553, 122] on div at bounding box center [721, 141] width 721 height 43
paste textarea "[URL][DOMAIN_NAME]"
type textarea "[URL][DOMAIN_NAME]"
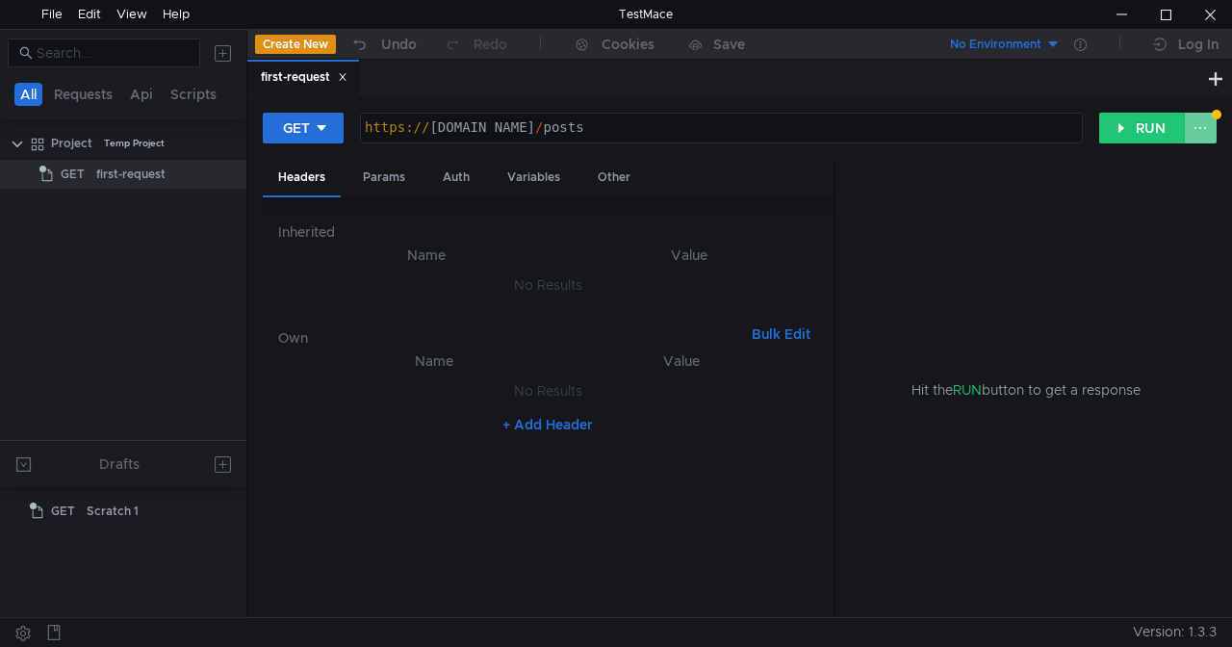
click at [1207, 127] on button at bounding box center [1200, 128] width 33 height 31
click at [1207, 127] on div at bounding box center [616, 323] width 1232 height 647
click at [1138, 123] on button "RUN" at bounding box center [1142, 128] width 86 height 31
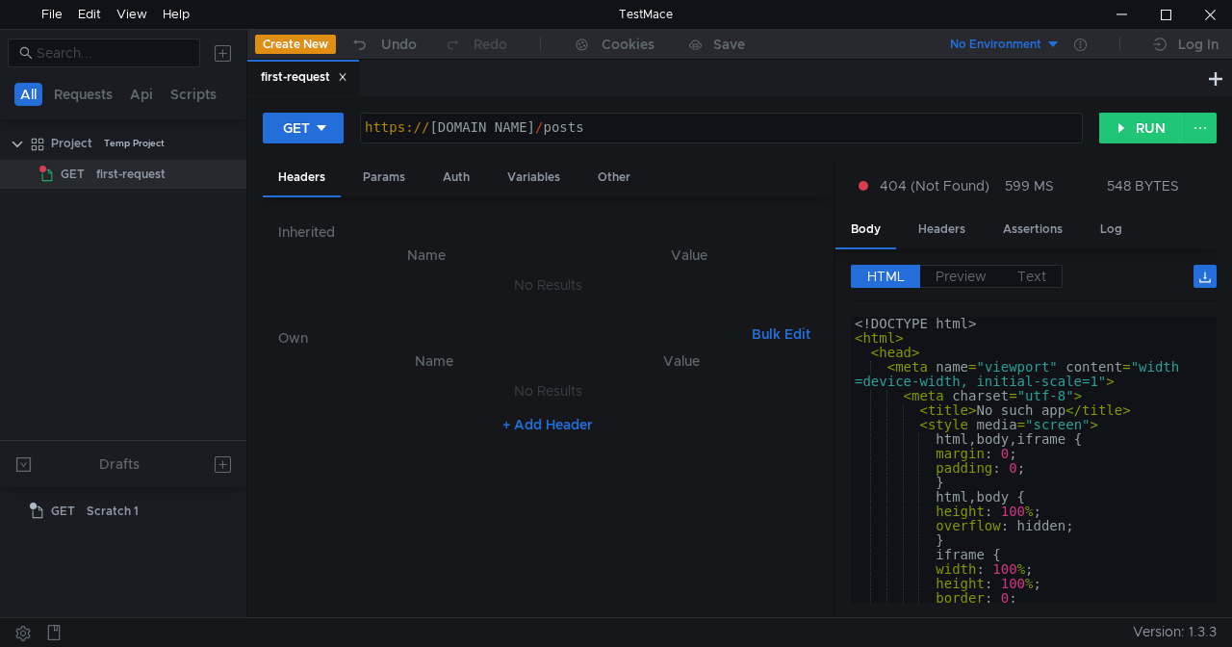
click at [862, 186] on span at bounding box center [864, 186] width 10 height 10
click at [862, 186] on div "Create assertion Assign to variable" at bounding box center [946, 215] width 173 height 81
click at [42, 169] on div at bounding box center [616, 323] width 1232 height 647
type textarea "padding: 0;"
click at [1099, 474] on div "<! DOCTYPE html > < html > < head > < meta name = "viewport" content = "width =…" at bounding box center [1030, 470] width 359 height 307
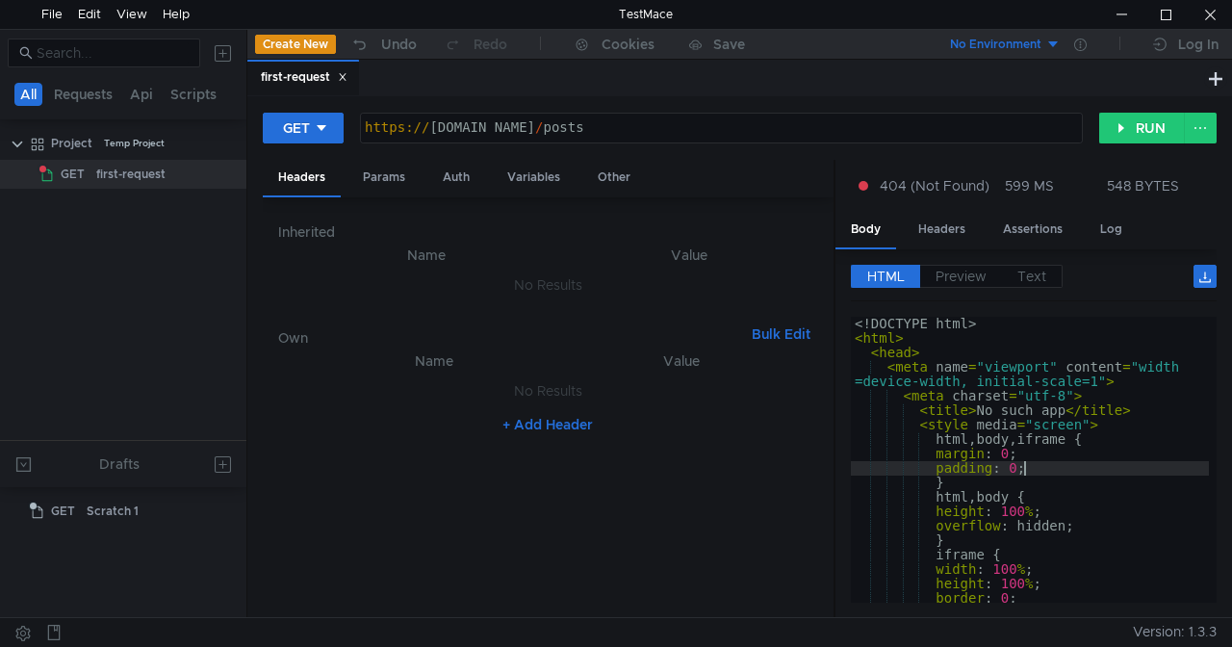
scroll to position [133, 0]
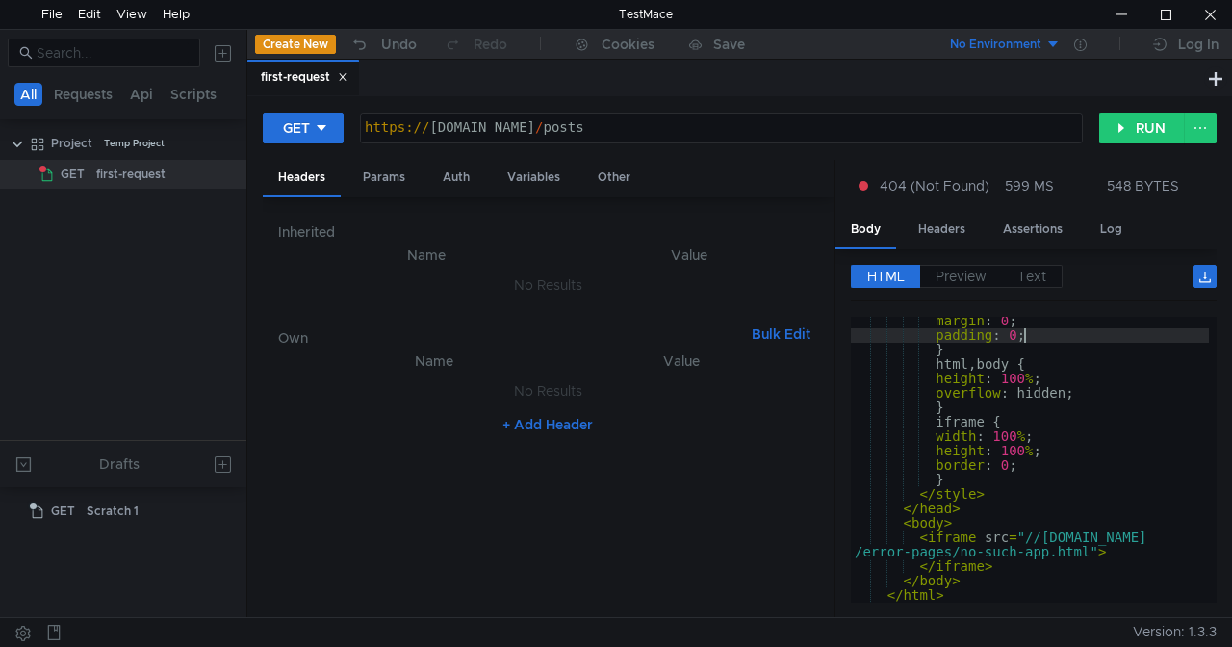
click at [734, 125] on div "https:// [DOMAIN_NAME] / posts" at bounding box center [721, 141] width 721 height 43
click at [817, 139] on div "https:// [DOMAIN_NAME] / posts" at bounding box center [721, 128] width 721 height 29
click at [1206, 125] on button at bounding box center [1200, 128] width 33 height 31
click at [941, 226] on div at bounding box center [616, 323] width 1232 height 647
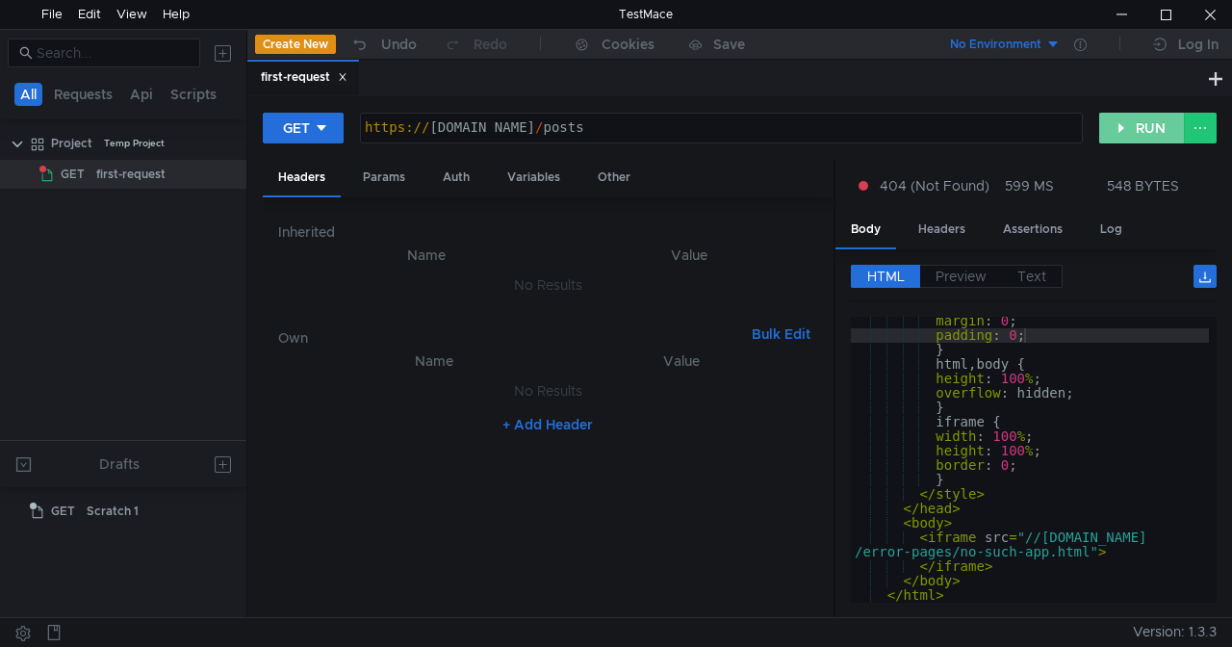
click at [1143, 131] on button "RUN" at bounding box center [1142, 128] width 86 height 31
click at [108, 169] on div "first-request" at bounding box center [130, 174] width 69 height 29
click at [46, 171] on clr-icon at bounding box center [46, 174] width 15 height 15
click at [58, 630] on icon at bounding box center [53, 632] width 15 height 15
click at [54, 628] on icon at bounding box center [54, 632] width 13 height 15
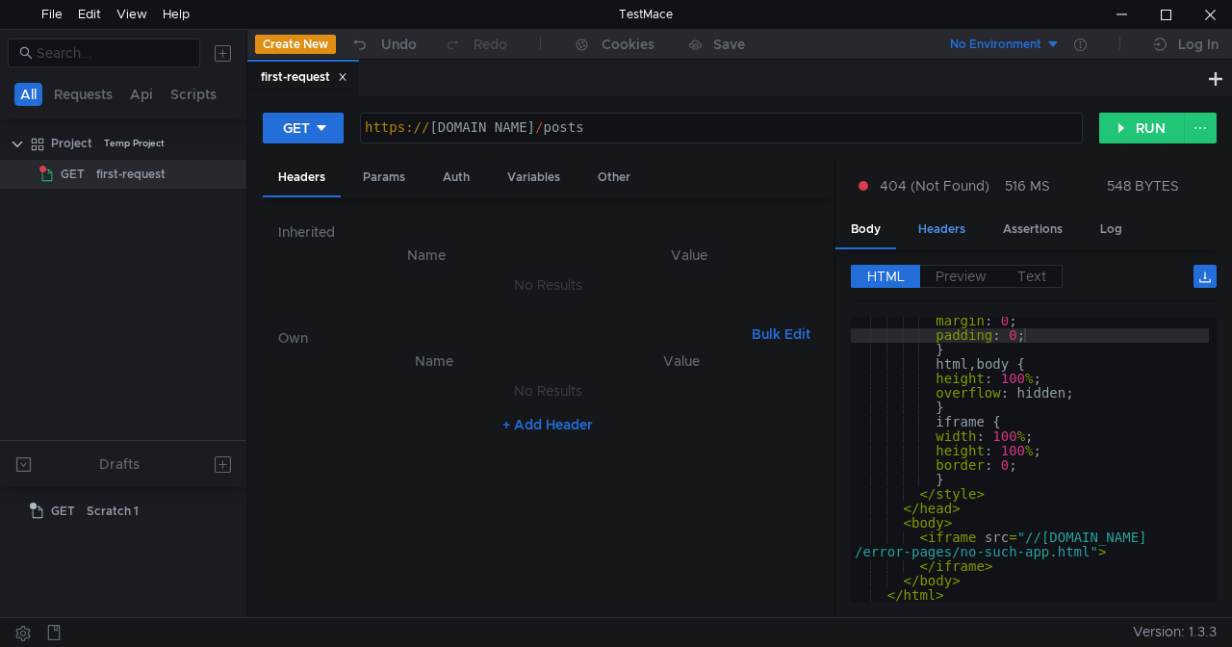
click at [955, 232] on div "Headers" at bounding box center [942, 230] width 78 height 36
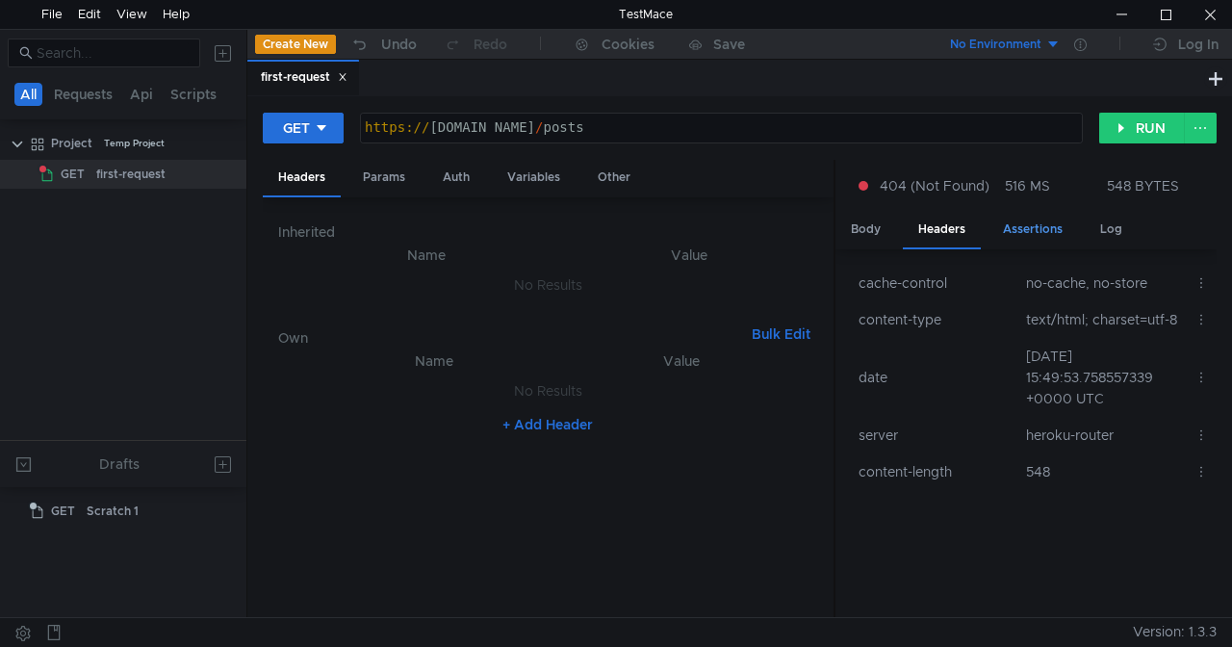
click at [1044, 224] on div "Assertions" at bounding box center [1033, 230] width 90 height 36
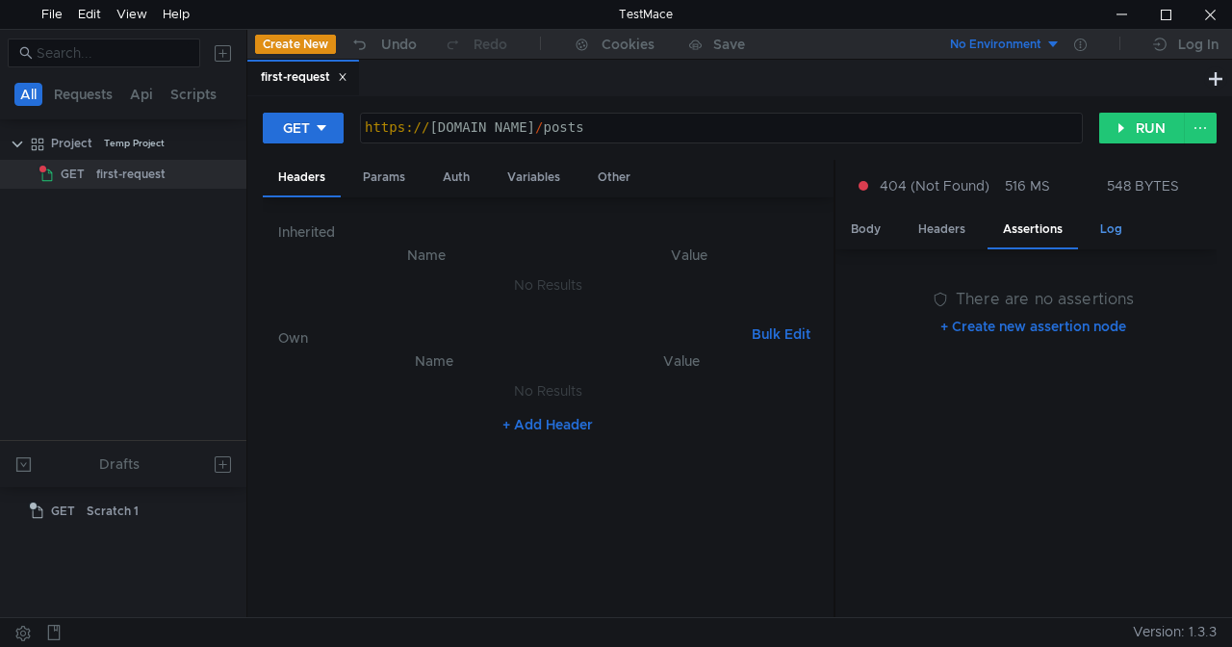
click at [1108, 226] on div "Log" at bounding box center [1111, 230] width 53 height 36
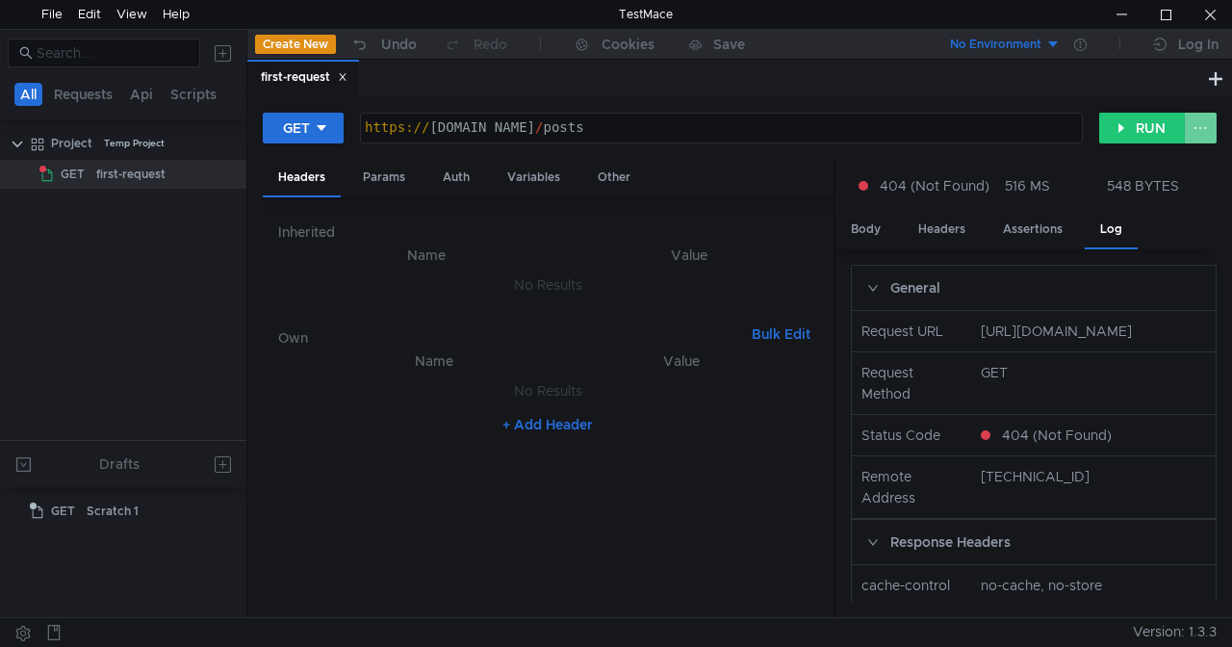
click at [1203, 114] on button at bounding box center [1200, 128] width 33 height 31
click at [1151, 167] on span "Disable node" at bounding box center [1163, 168] width 84 height 17
click at [1203, 126] on button at bounding box center [1200, 128] width 33 height 31
click at [1163, 166] on span "Enable node" at bounding box center [1165, 168] width 80 height 17
click at [805, 123] on div "https:// [DOMAIN_NAME] / posts" at bounding box center [721, 141] width 721 height 43
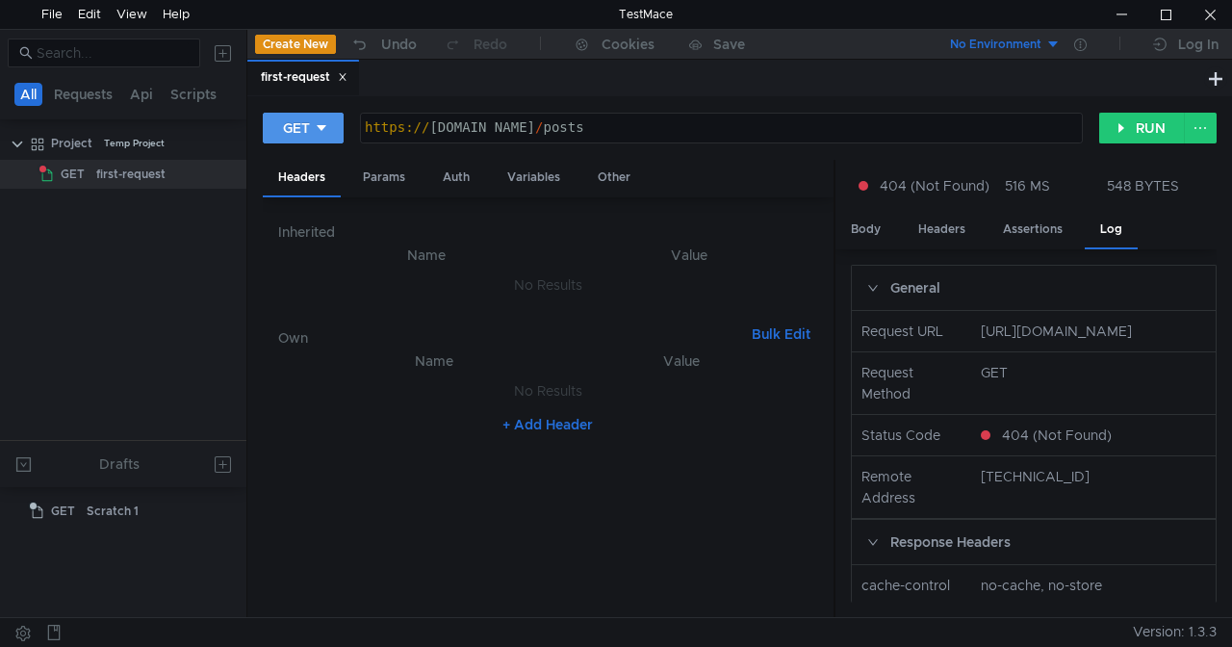
click at [336, 129] on button "GET" at bounding box center [303, 128] width 81 height 31
click at [310, 207] on li "POST" at bounding box center [305, 199] width 84 height 31
click at [335, 133] on icon at bounding box center [330, 127] width 13 height 13
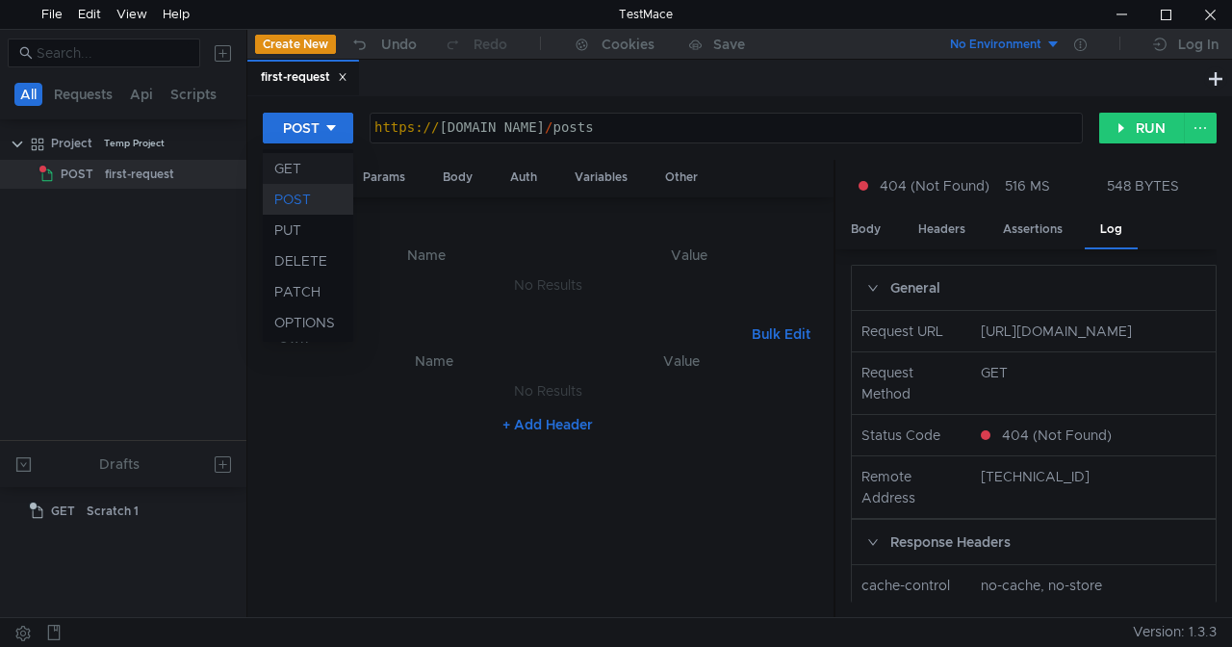
click at [303, 169] on li "GET" at bounding box center [308, 168] width 90 height 31
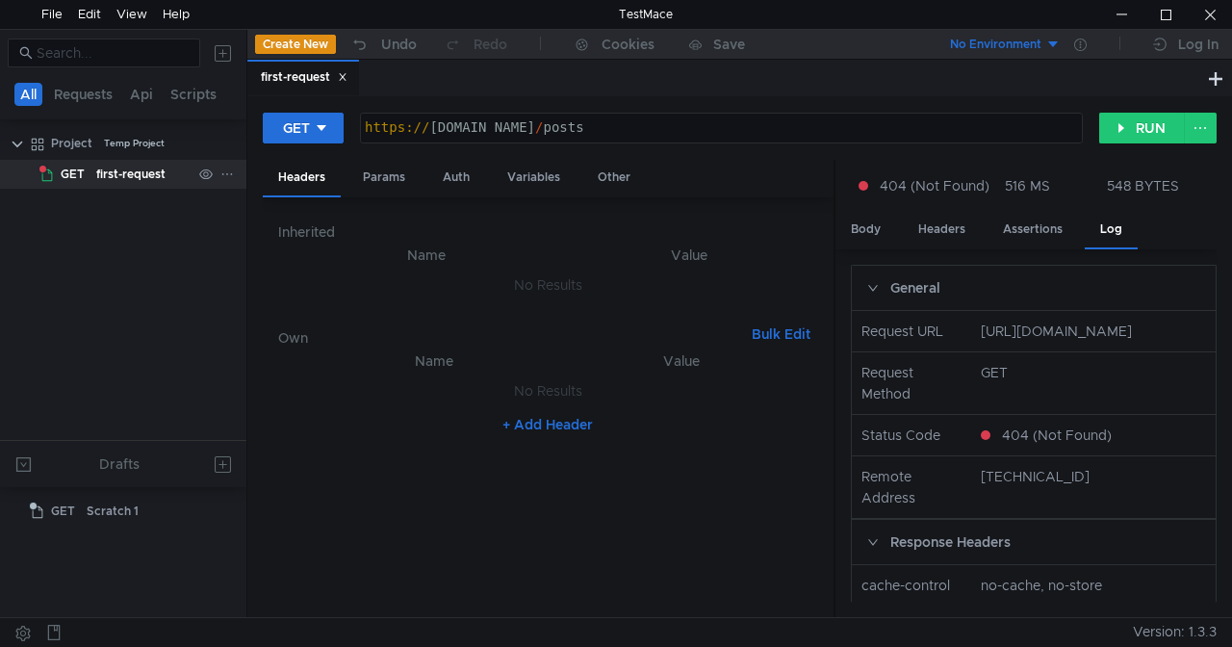
click at [227, 174] on icon at bounding box center [226, 173] width 13 height 13
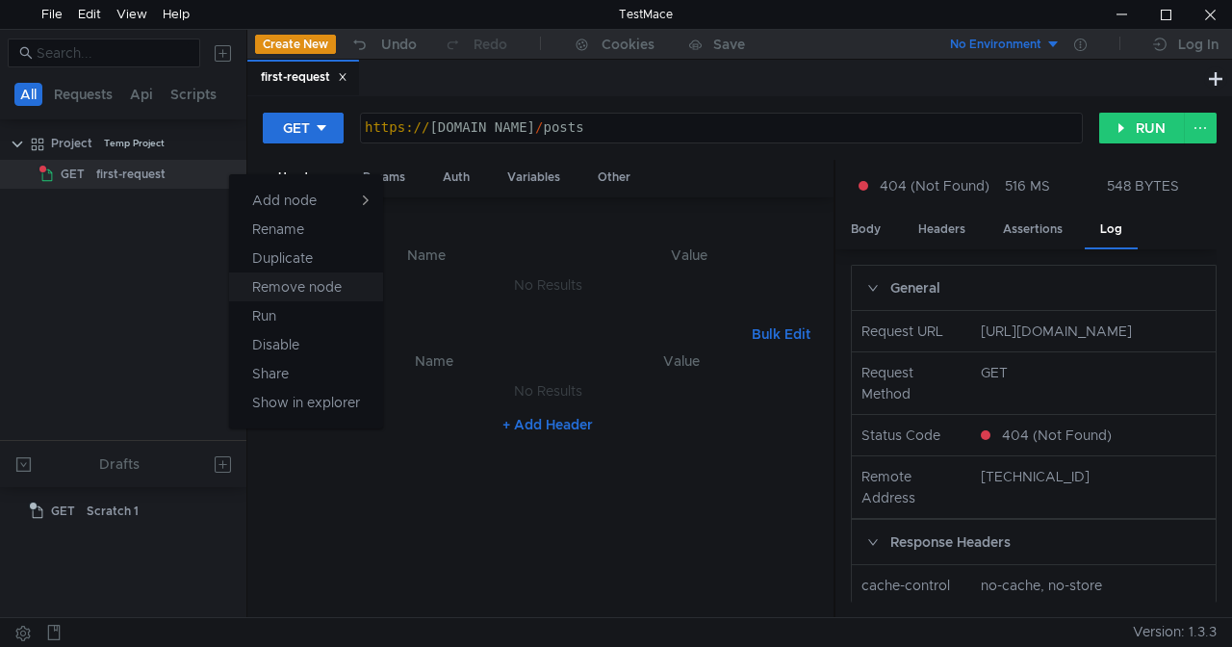
click at [298, 295] on app-tour-anchor "Remove node" at bounding box center [297, 286] width 90 height 23
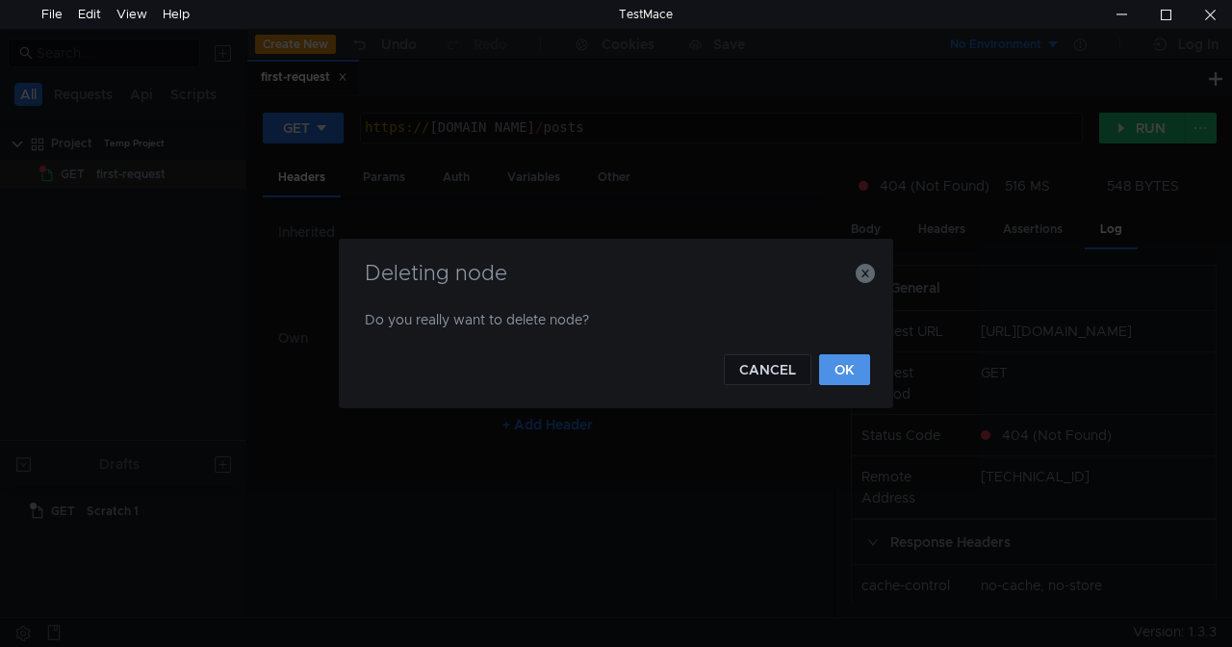
click at [841, 372] on button "OK" at bounding box center [844, 369] width 51 height 31
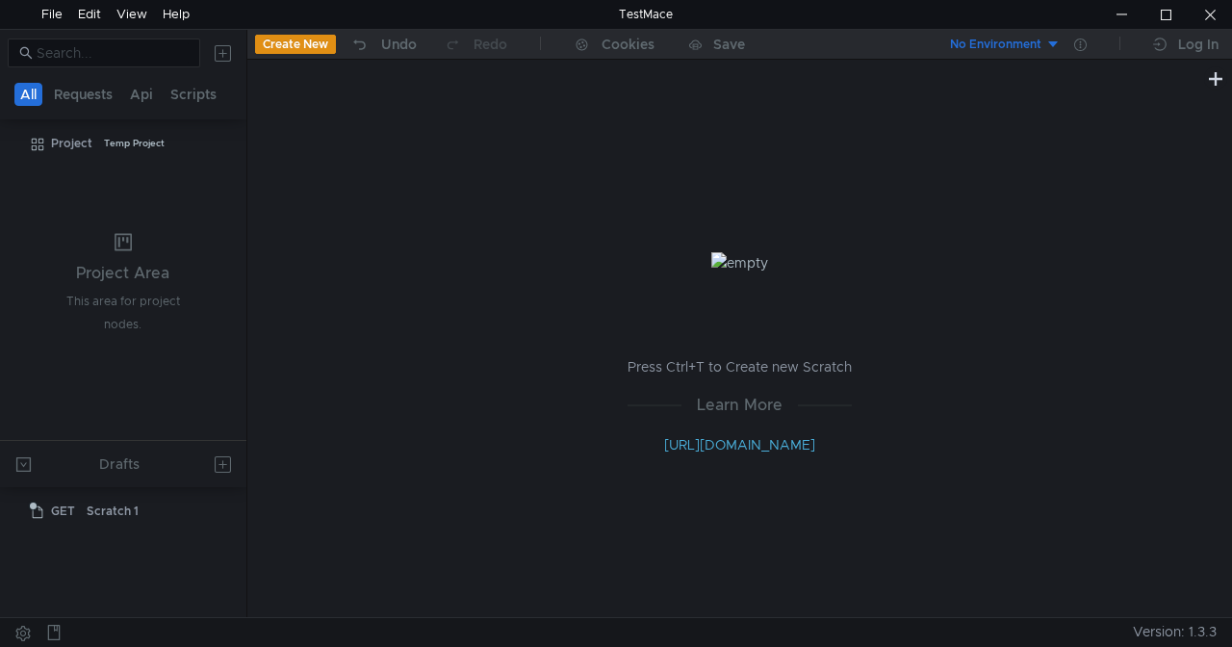
drag, startPoint x: 828, startPoint y: 445, endPoint x: 654, endPoint y: 442, distance: 173.3
click at [654, 442] on p "[URL][DOMAIN_NAME]" at bounding box center [740, 444] width 224 height 23
copy link "[URL][DOMAIN_NAME]"
